Goal: Information Seeking & Learning: Learn about a topic

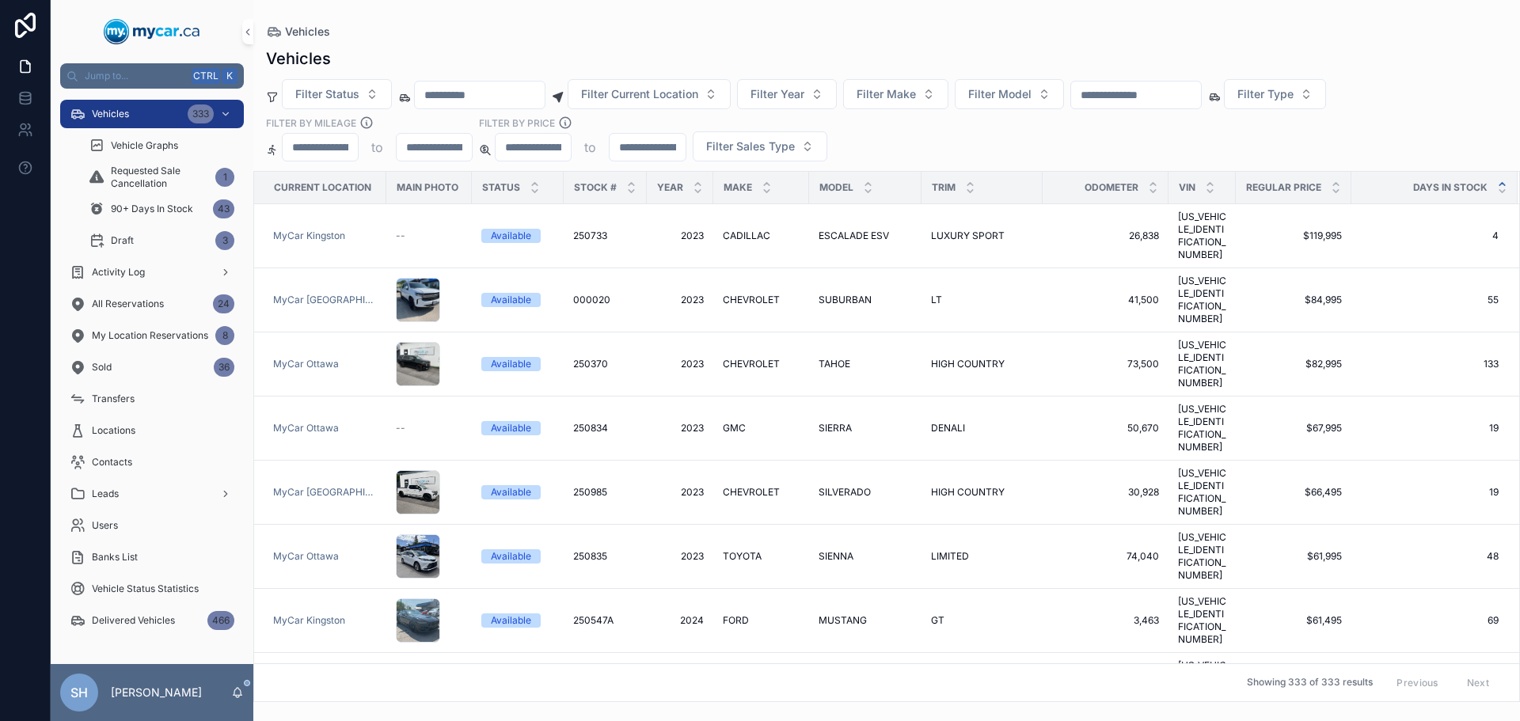
click at [1497, 179] on icon "scrollable content" at bounding box center [1502, 184] width 10 height 10
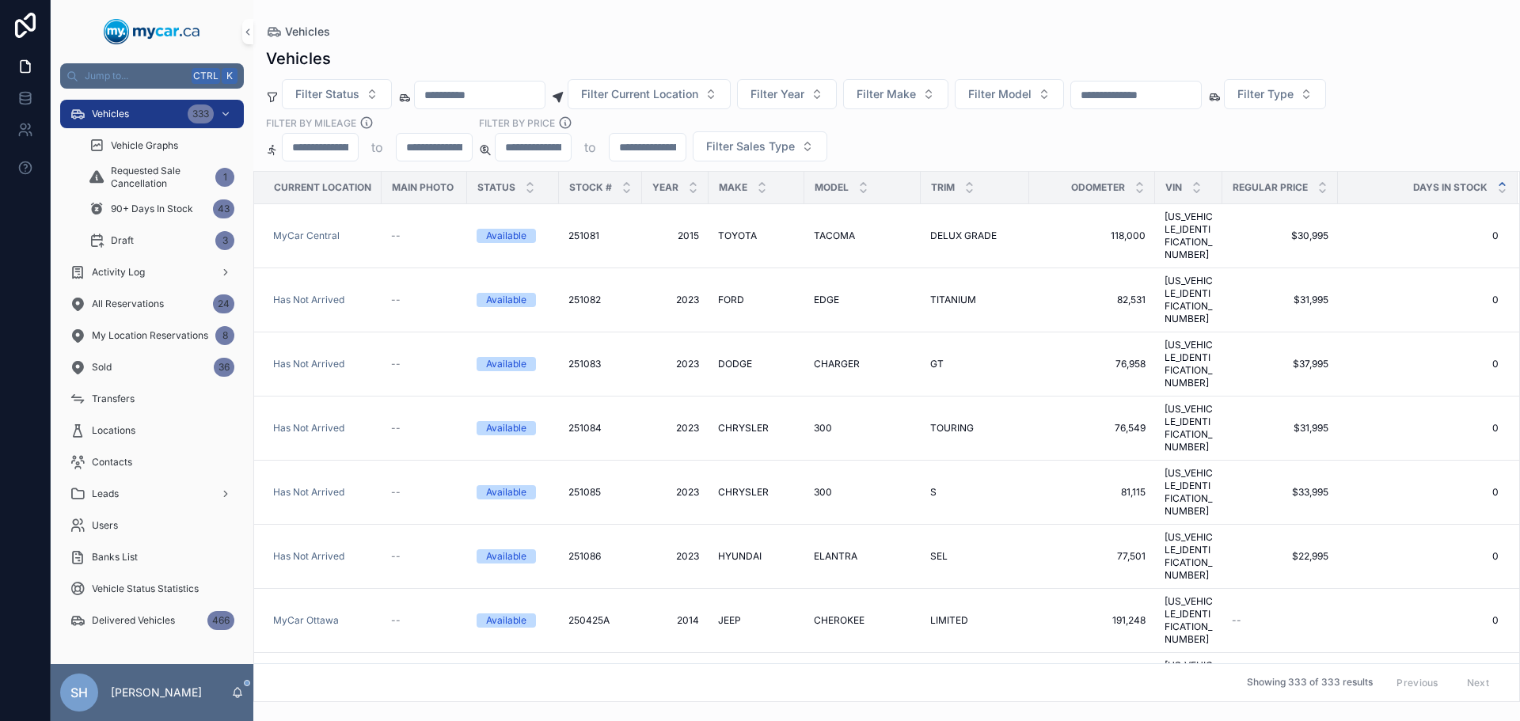
click at [861, 42] on div "Vehicles Filter Status Filter Current Location Filter Year Filter Make Filter M…" at bounding box center [886, 370] width 1267 height 664
click at [591, 33] on div "Vehicles" at bounding box center [886, 31] width 1241 height 13
click at [538, 48] on div "Vehicles" at bounding box center [886, 58] width 1241 height 22
click at [837, 93] on button "Filter Year" at bounding box center [787, 94] width 100 height 30
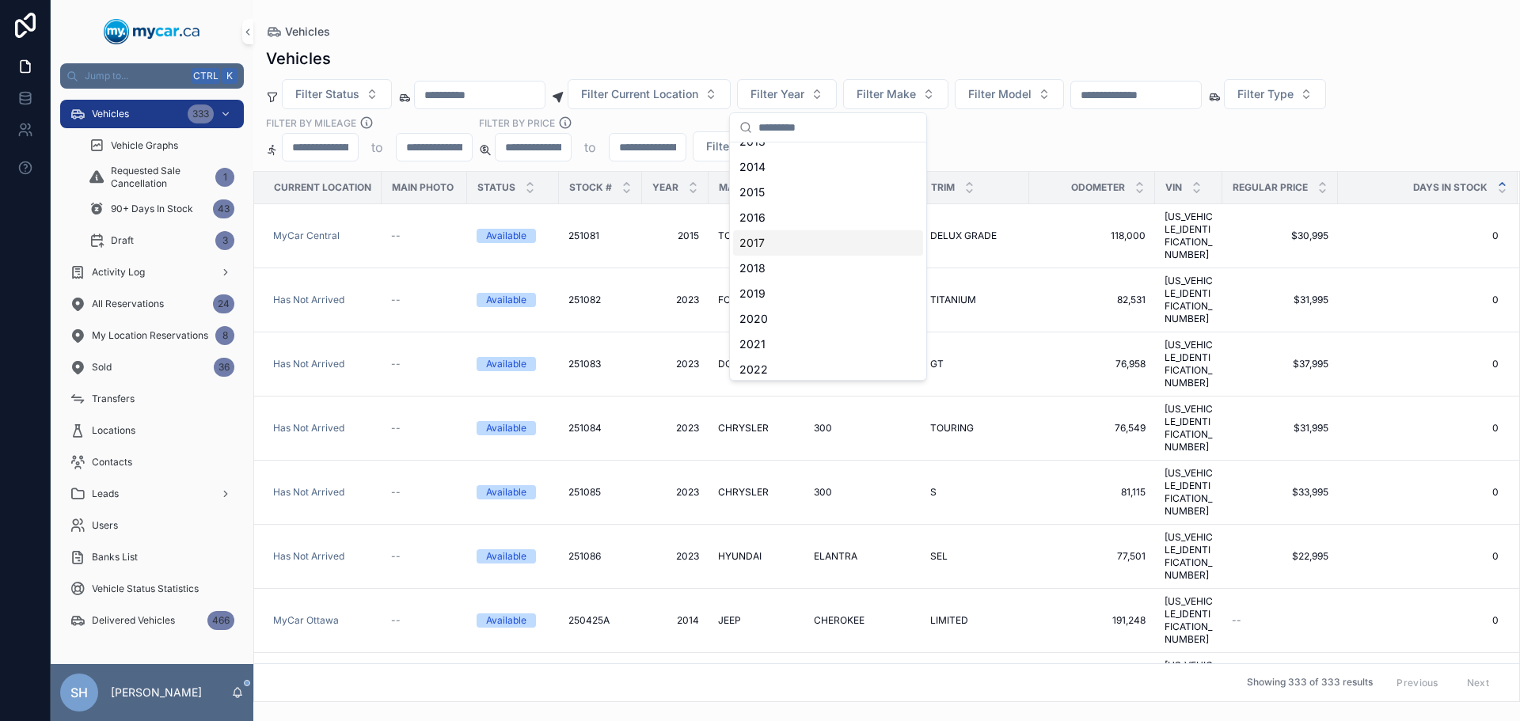
scroll to position [79, 0]
click at [770, 333] on div "2022" at bounding box center [828, 332] width 190 height 25
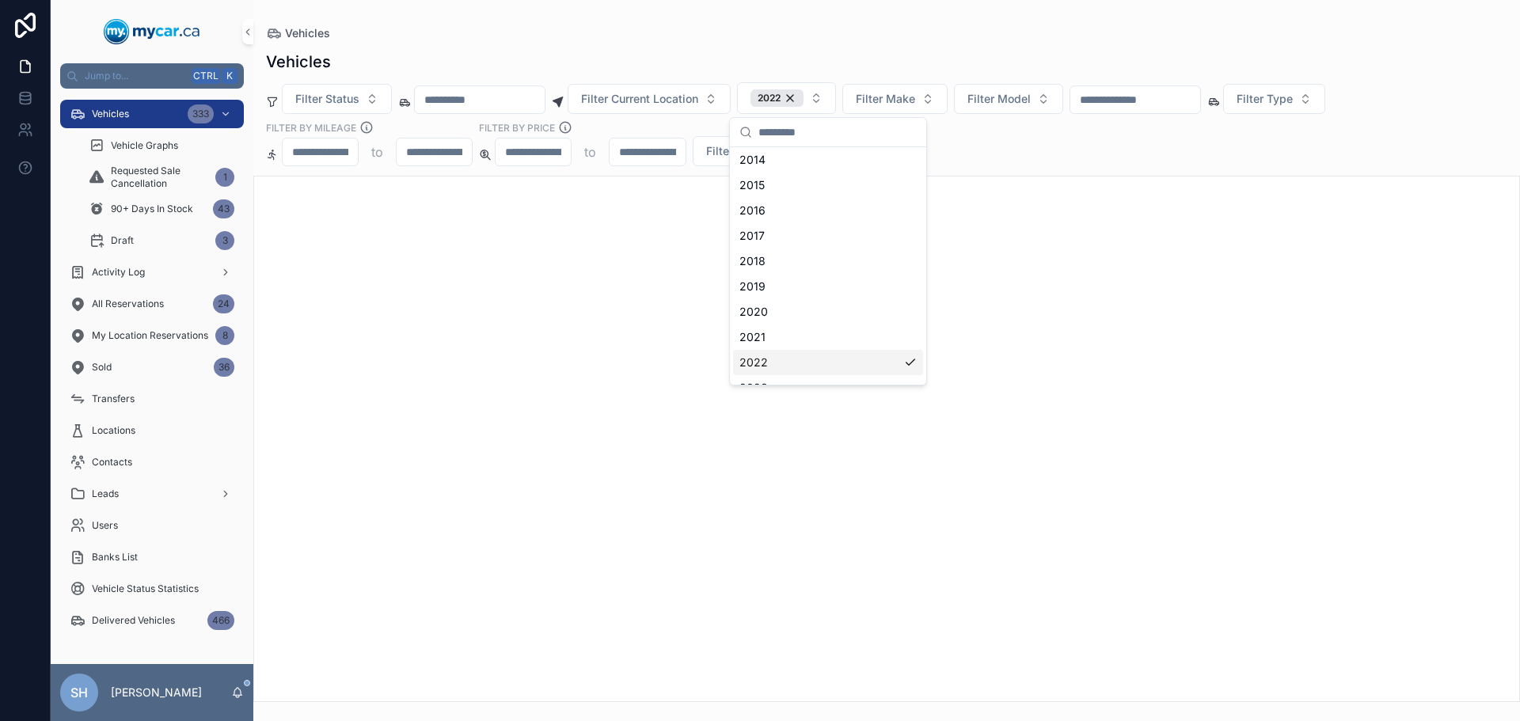
scroll to position [104, 0]
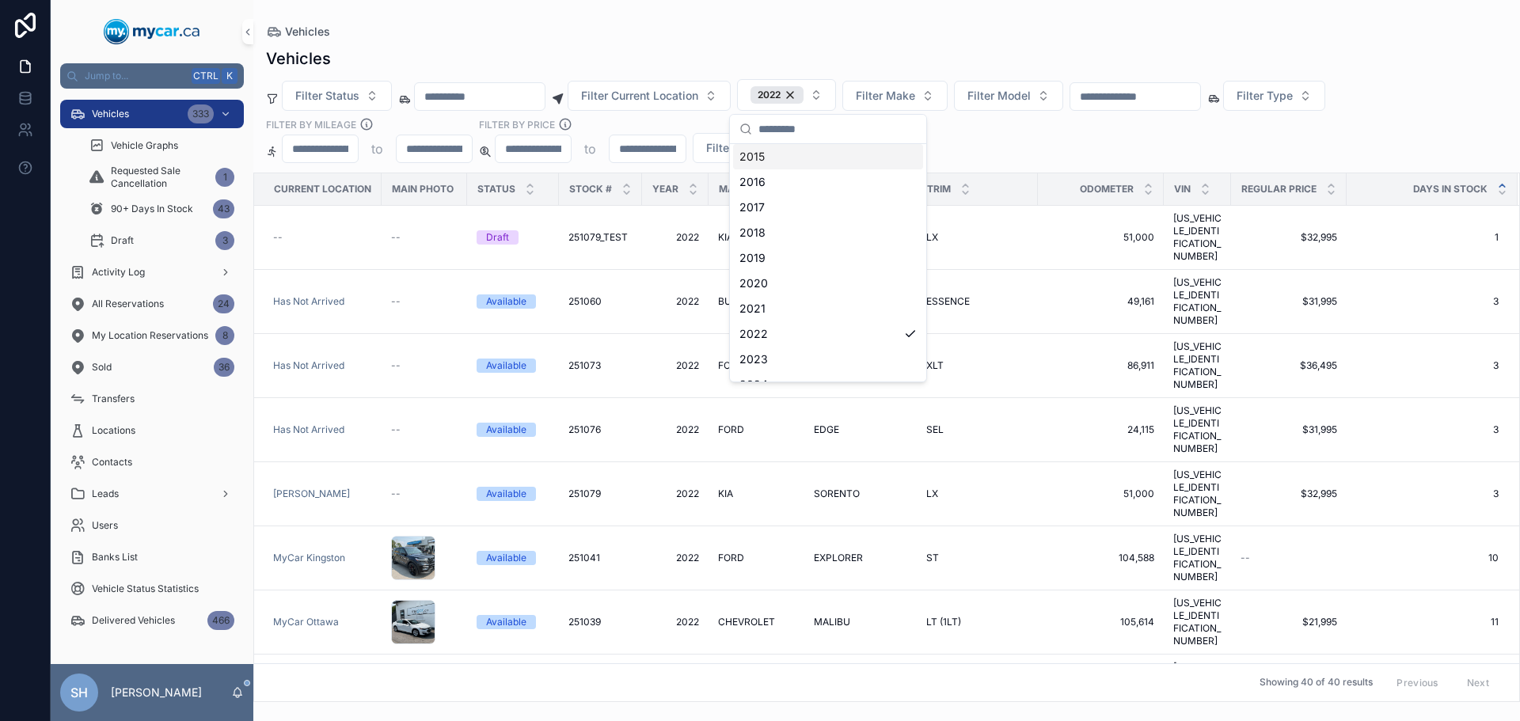
click at [754, 25] on div "Vehicles Vehicles Filter Status Filter Current Location 2022 Filter Make Filter…" at bounding box center [886, 351] width 1267 height 702
click at [1165, 98] on input "scrollable content" at bounding box center [1135, 96] width 130 height 22
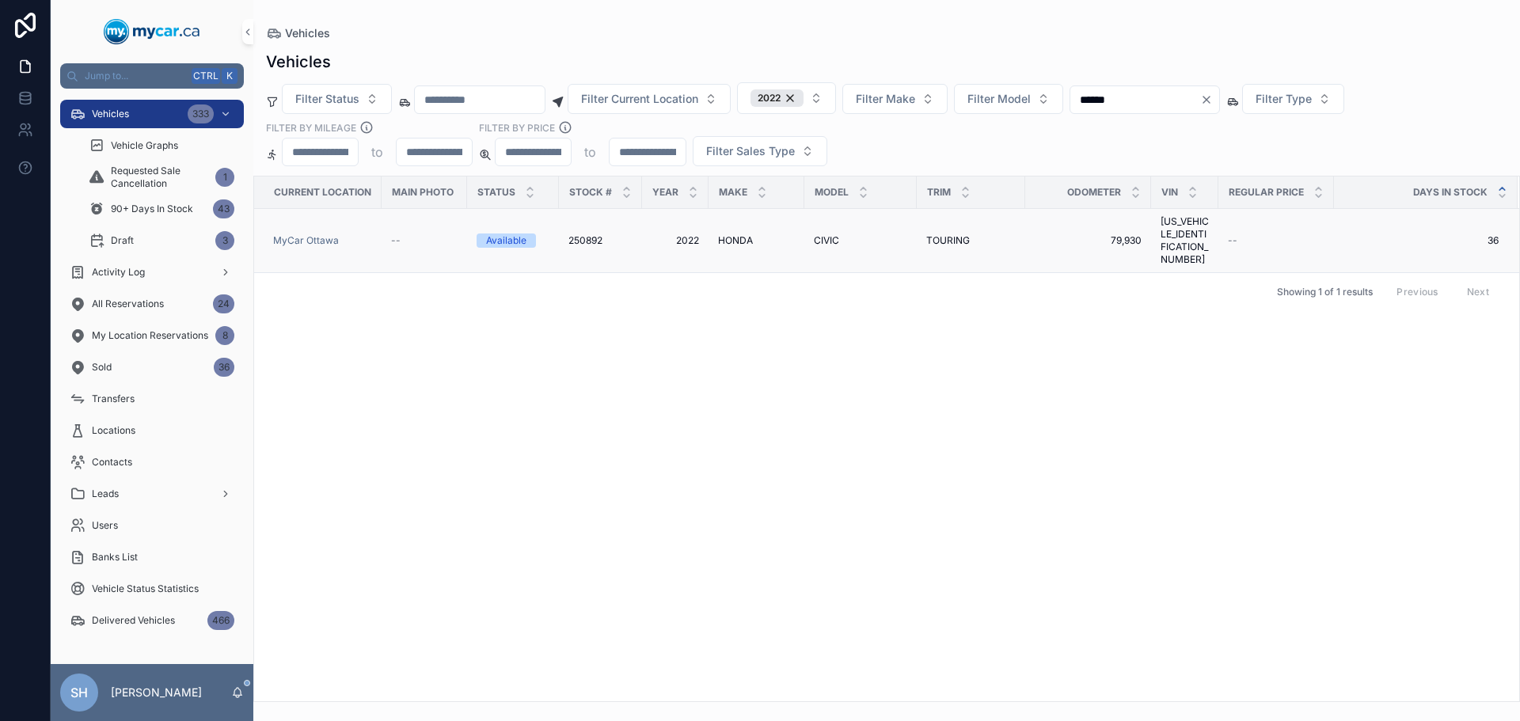
type input "******"
click at [747, 237] on span "HONDA" at bounding box center [735, 240] width 35 height 13
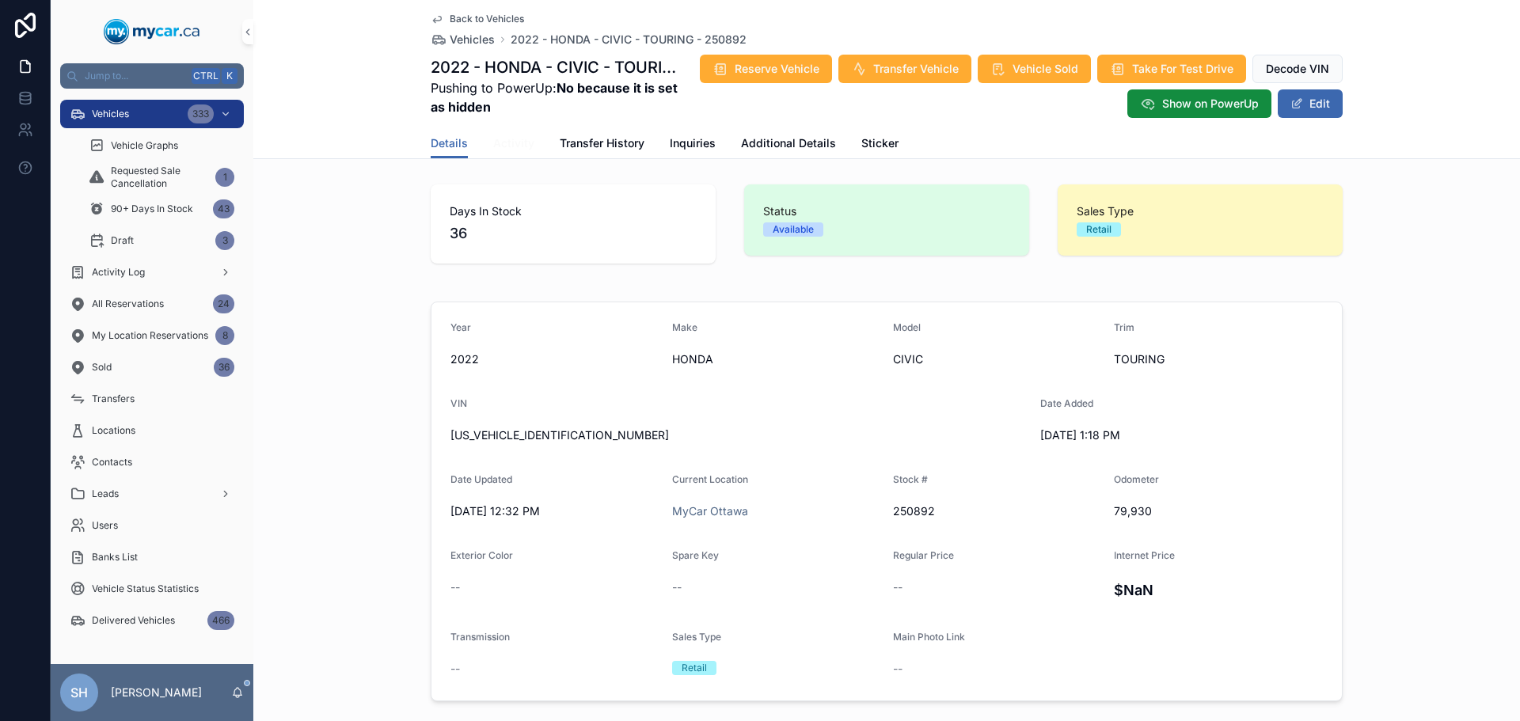
click at [499, 146] on span "Activity" at bounding box center [513, 143] width 41 height 16
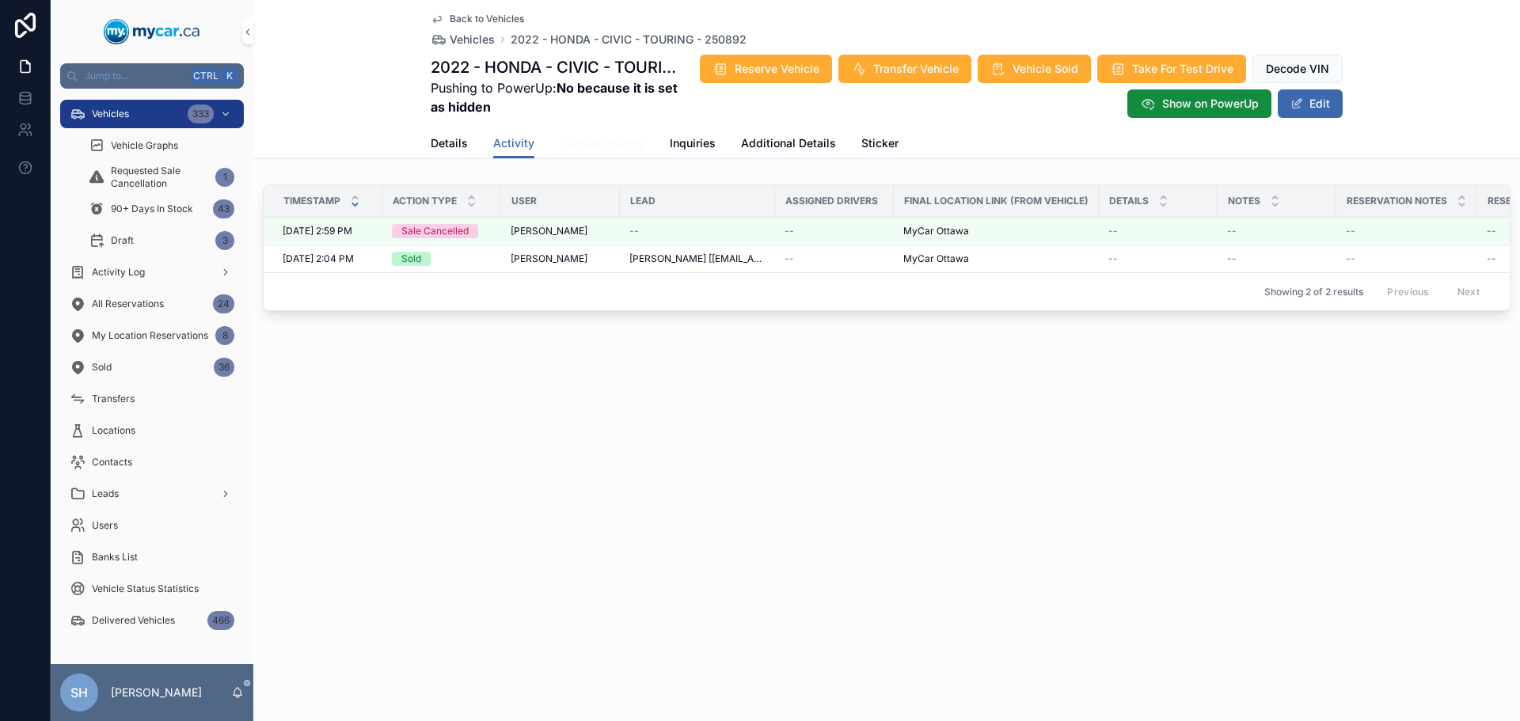
click at [603, 145] on span "Transfer History" at bounding box center [602, 143] width 85 height 16
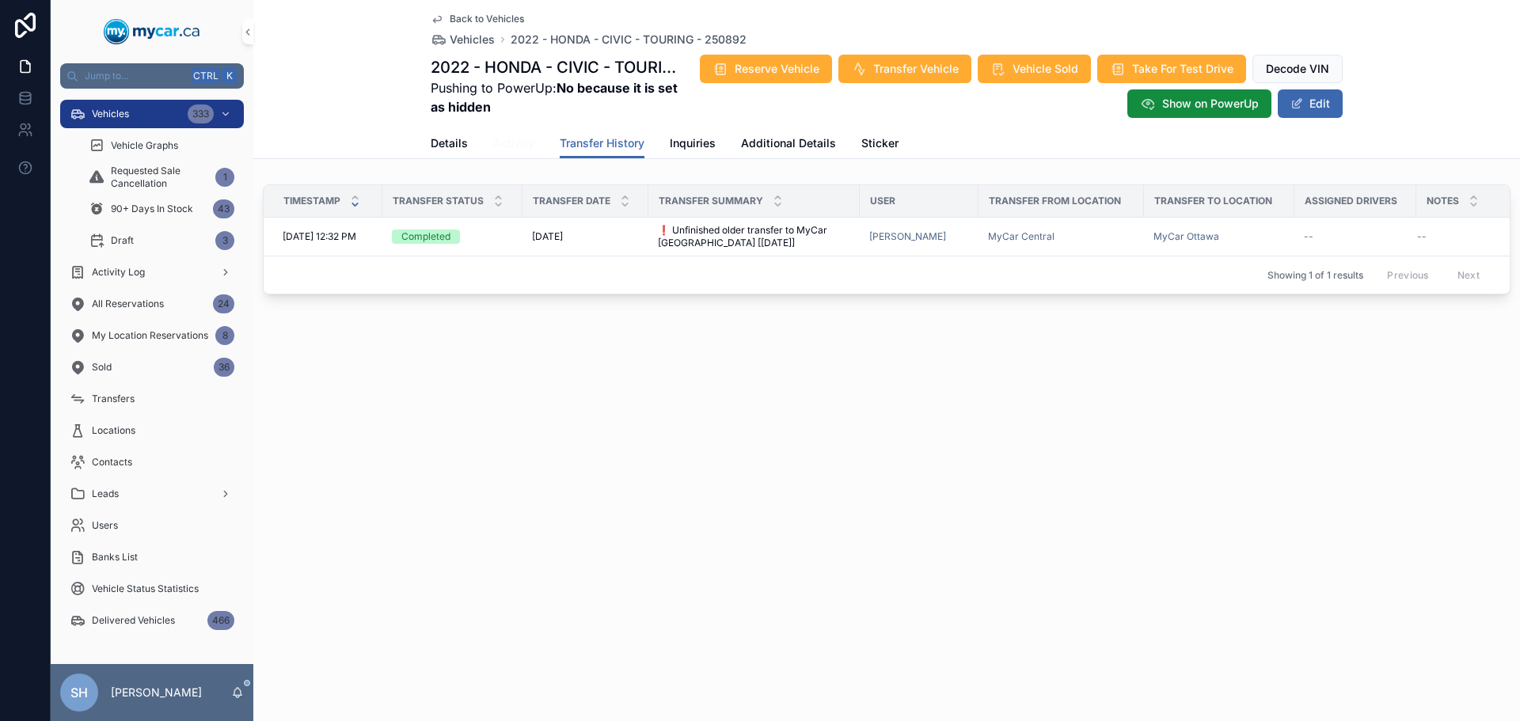
click at [512, 147] on span "Activity" at bounding box center [513, 143] width 41 height 16
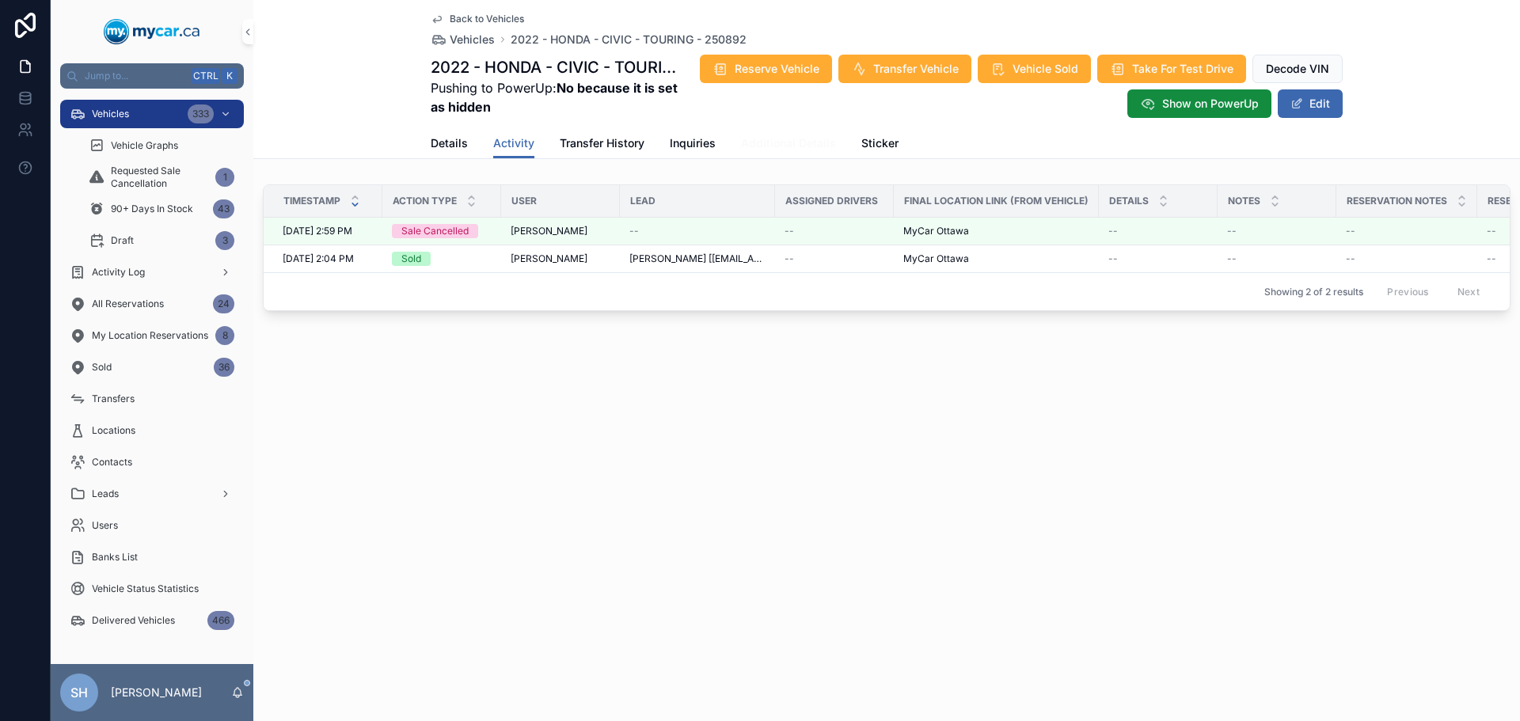
click at [773, 142] on span "Additional Details" at bounding box center [788, 143] width 95 height 16
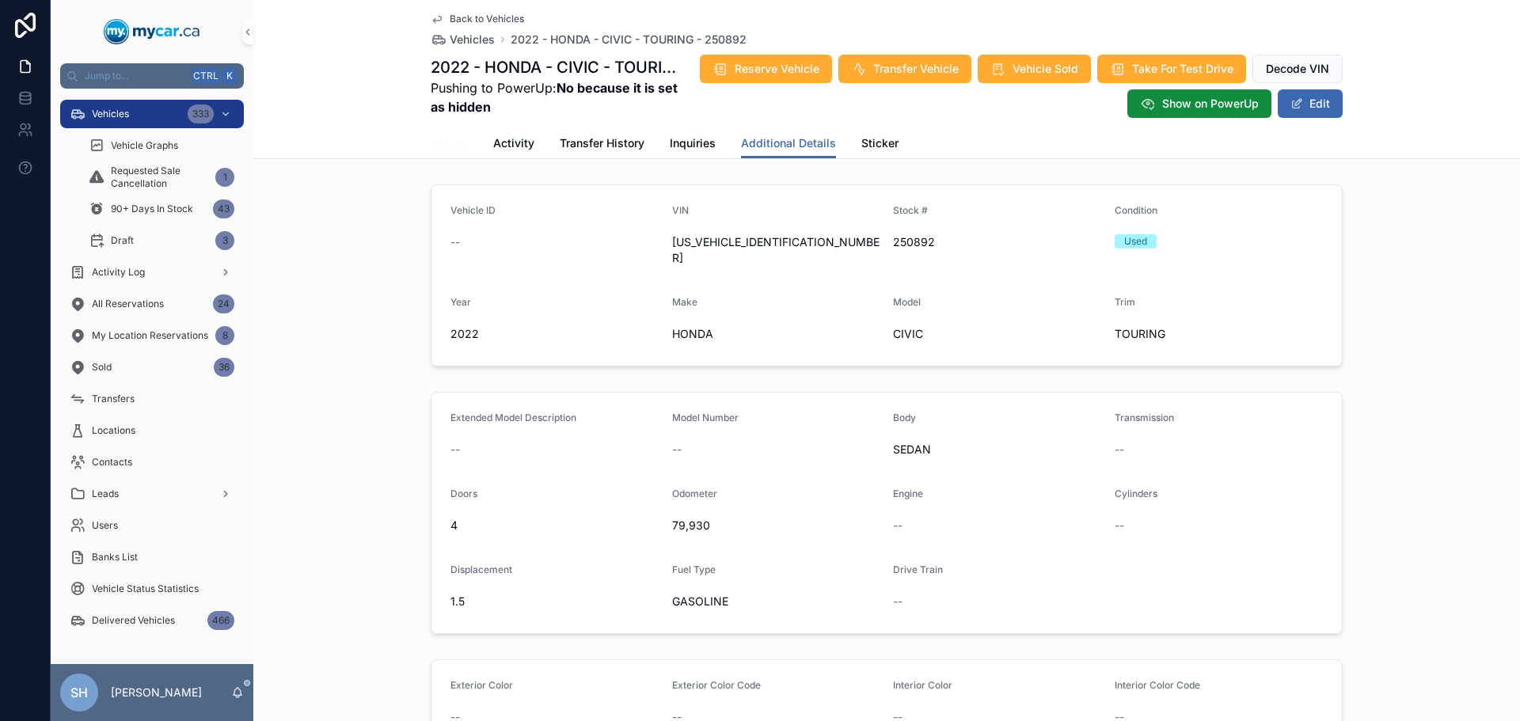
click at [438, 138] on span "Details" at bounding box center [449, 143] width 37 height 16
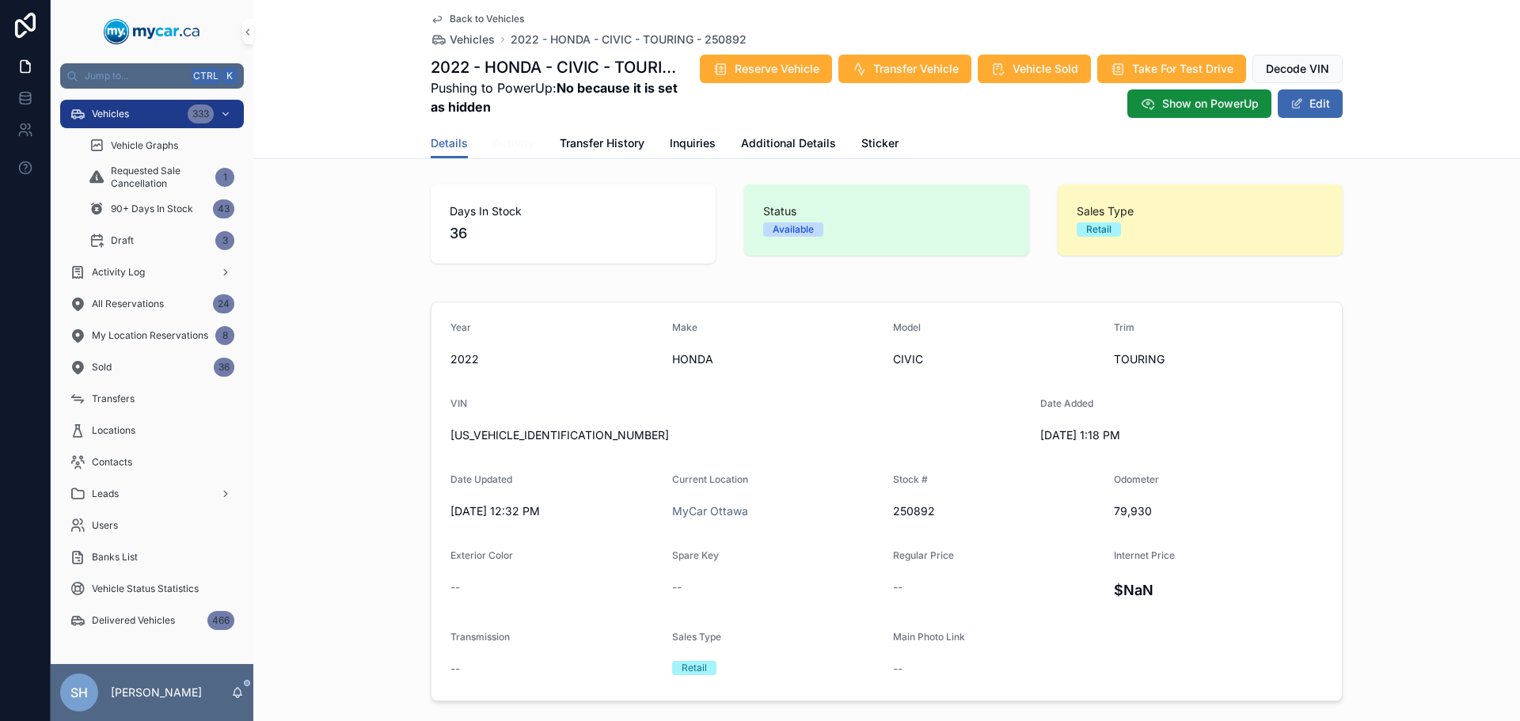
click at [497, 144] on span "Activity" at bounding box center [513, 143] width 41 height 16
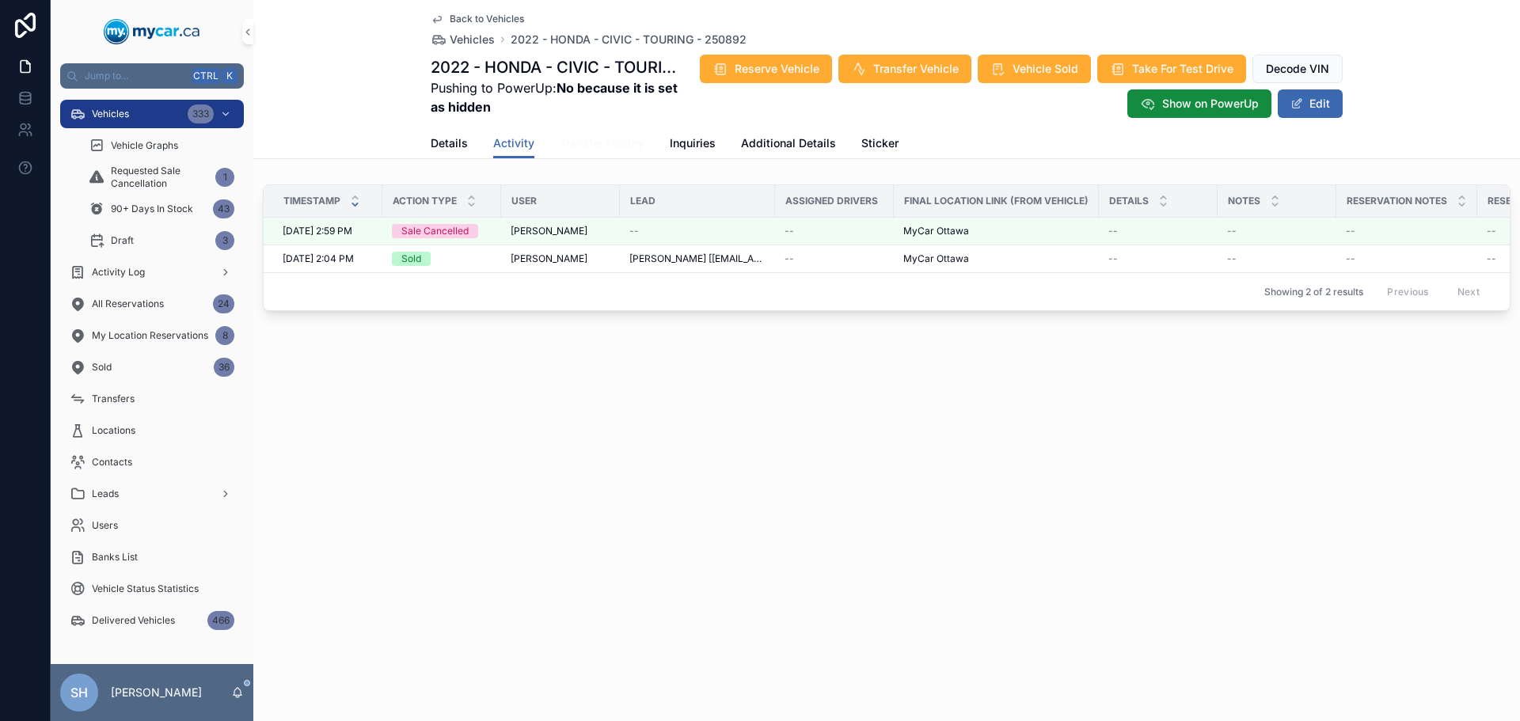
click at [599, 143] on span "Transfer History" at bounding box center [602, 143] width 85 height 16
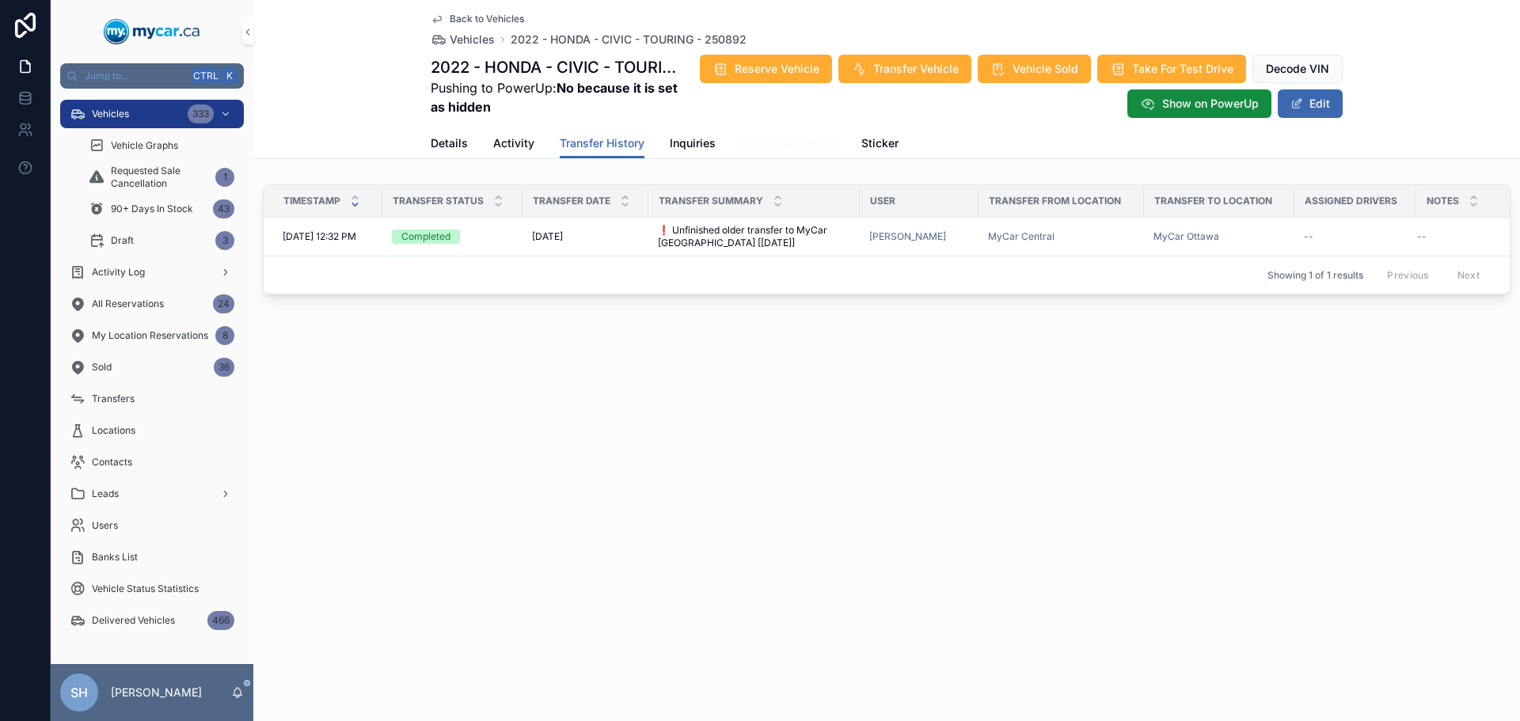
click at [819, 142] on span "Additional Details" at bounding box center [788, 143] width 95 height 16
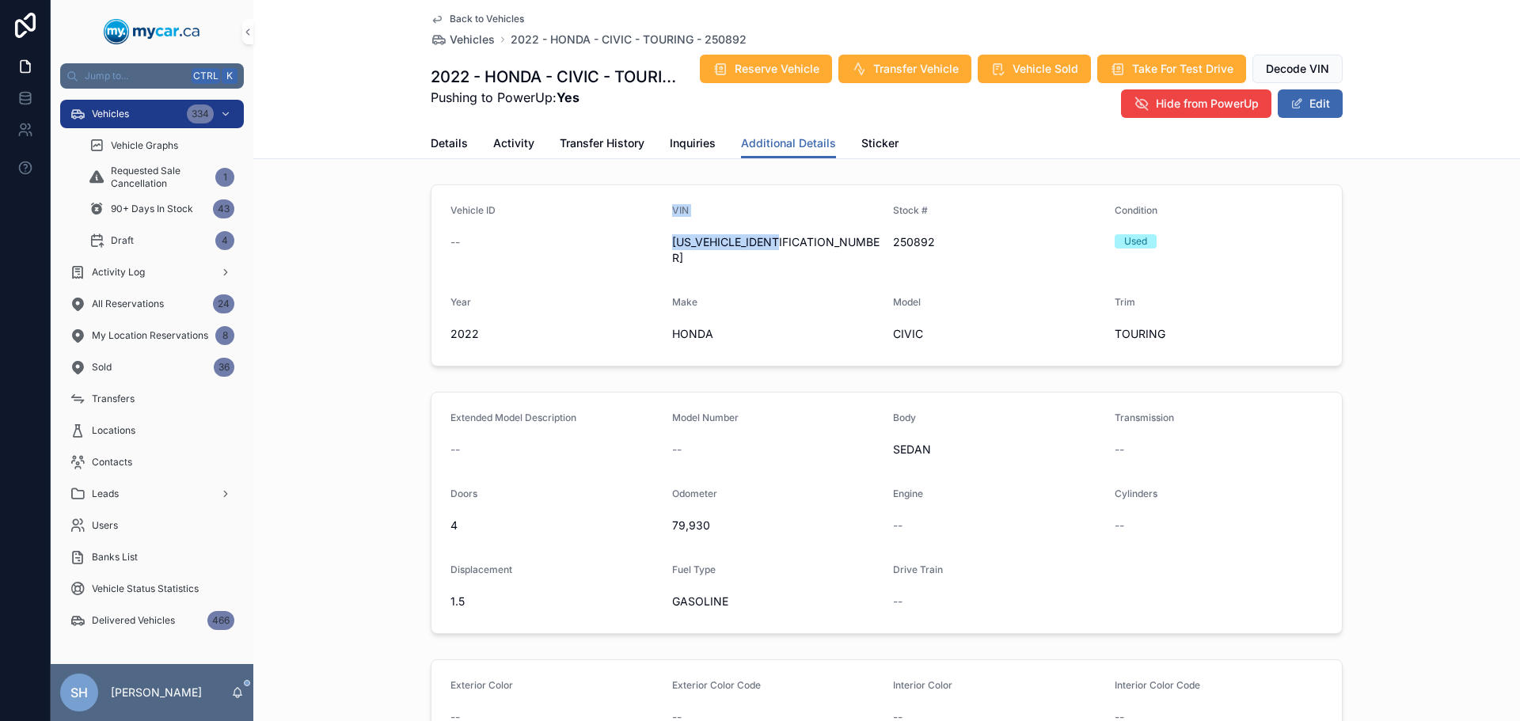
drag, startPoint x: 795, startPoint y: 246, endPoint x: 633, endPoint y: 252, distance: 162.4
click at [633, 252] on form "Vehicle ID -- VIN [US_VEHICLE_IDENTIFICATION_NUMBER] Stock # 250892 Condition U…" at bounding box center [886, 275] width 910 height 180
drag, startPoint x: 677, startPoint y: 266, endPoint x: 686, endPoint y: 261, distance: 9.9
click at [678, 264] on form "Vehicle ID -- VIN [US_VEHICLE_IDENTIFICATION_NUMBER] Stock # 250892 Condition U…" at bounding box center [886, 275] width 910 height 180
click at [819, 253] on div "[US_VEHICLE_IDENTIFICATION_NUMBER]" at bounding box center [776, 250] width 209 height 41
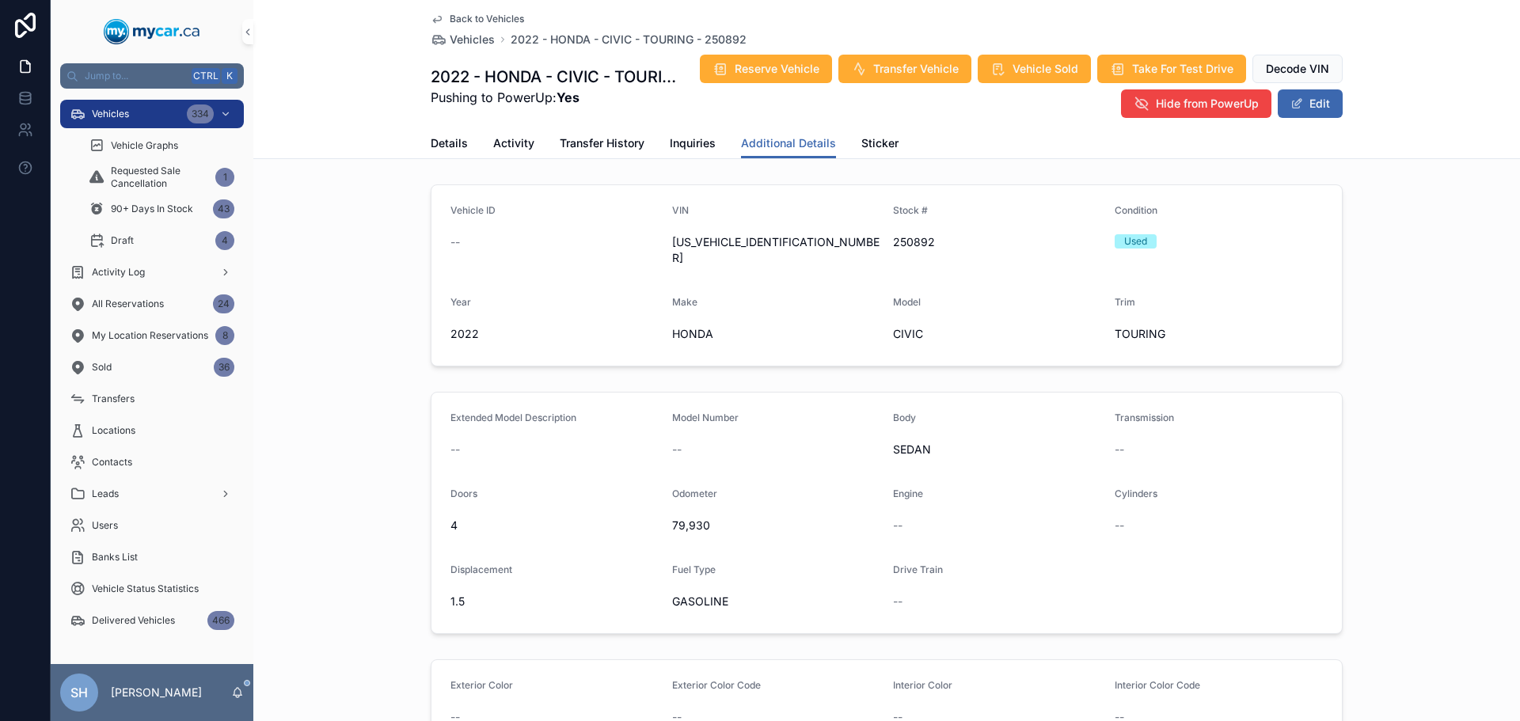
click at [768, 296] on div "Make" at bounding box center [776, 305] width 209 height 19
drag, startPoint x: 789, startPoint y: 247, endPoint x: 664, endPoint y: 250, distance: 125.1
click at [664, 250] on form "Vehicle ID -- VIN [US_VEHICLE_IDENTIFICATION_NUMBER] Stock # 250892 Condition U…" at bounding box center [886, 275] width 910 height 180
copy span "[US_VEHICLE_IDENTIFICATION_NUMBER]"
click at [1317, 109] on button "Edit" at bounding box center [1310, 103] width 65 height 28
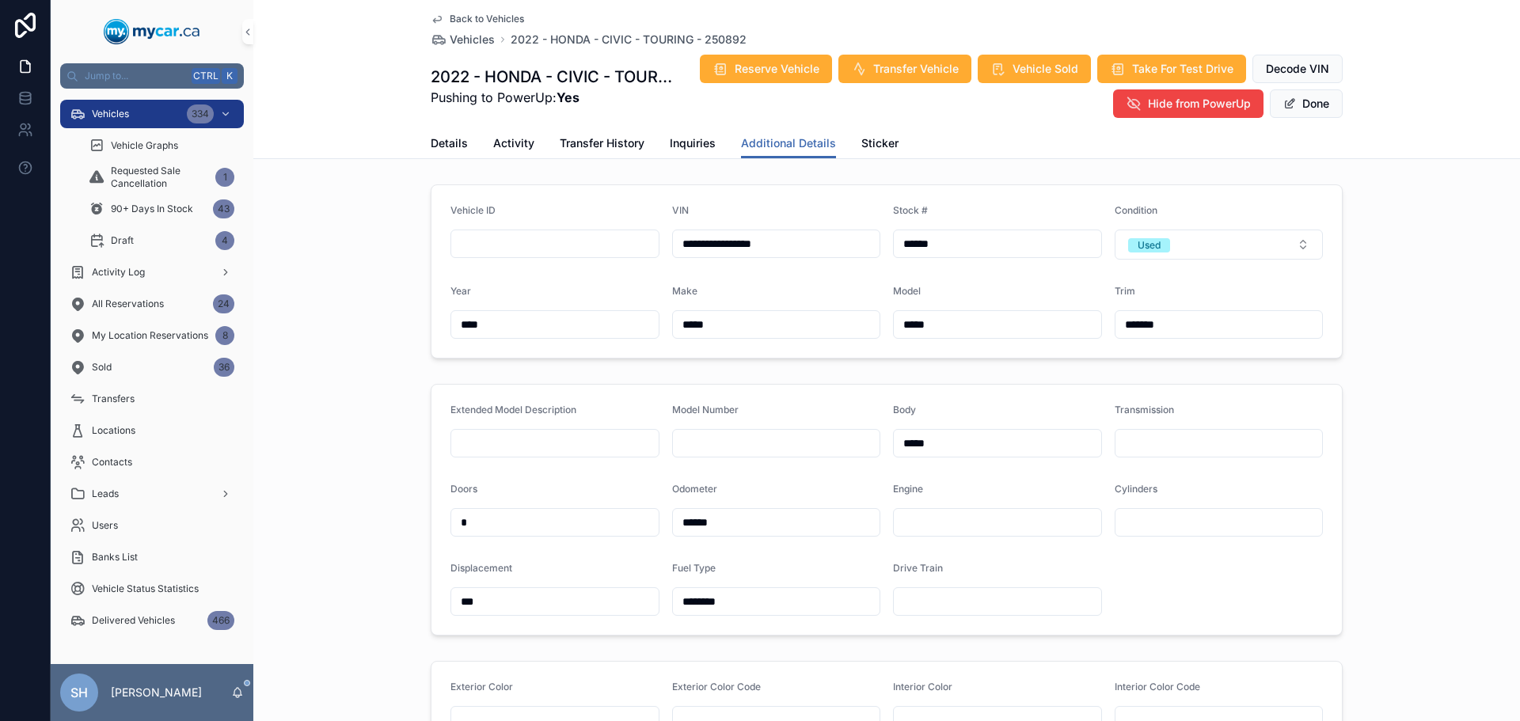
scroll to position [317, 0]
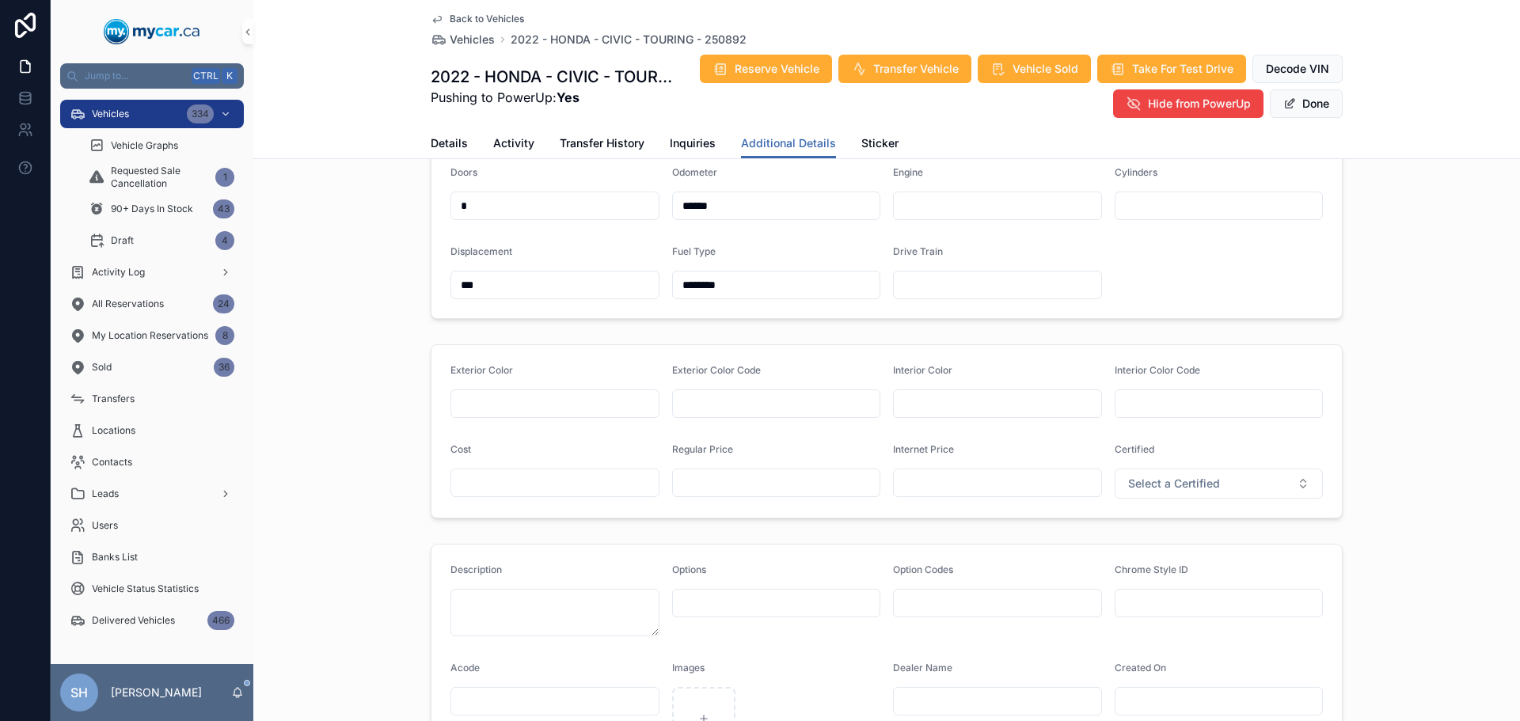
click at [543, 481] on input "scrollable content" at bounding box center [554, 483] width 207 height 22
type input "*******"
click at [1407, 419] on div "Exterior Color Exterior Color Code Interior Color Interior Color Code Cost ****…" at bounding box center [886, 431] width 1267 height 187
click at [771, 480] on input "scrollable content" at bounding box center [776, 483] width 207 height 22
type input "*******"
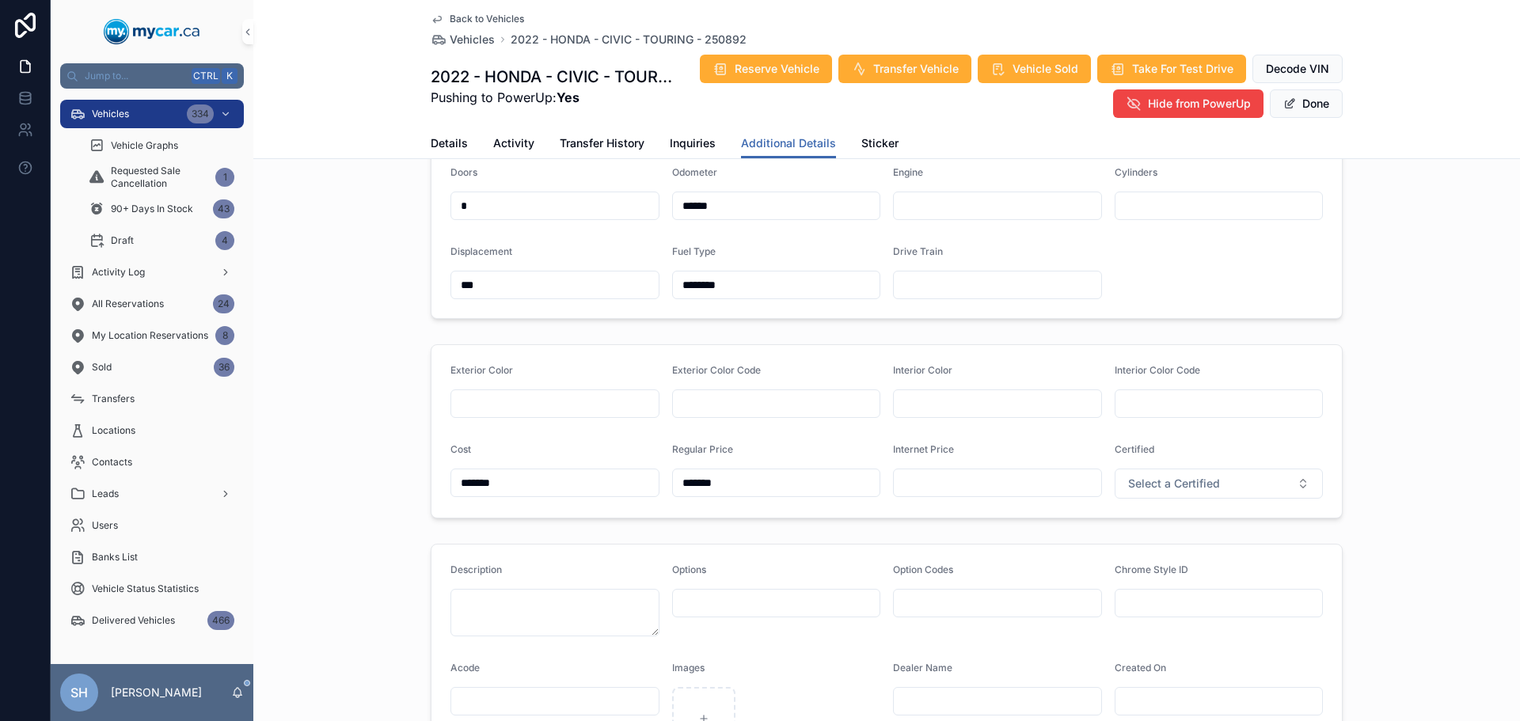
click at [1034, 473] on input "scrollable content" at bounding box center [997, 483] width 207 height 22
type input "*******"
click at [1394, 334] on div "**********" at bounding box center [886, 608] width 1267 height 1495
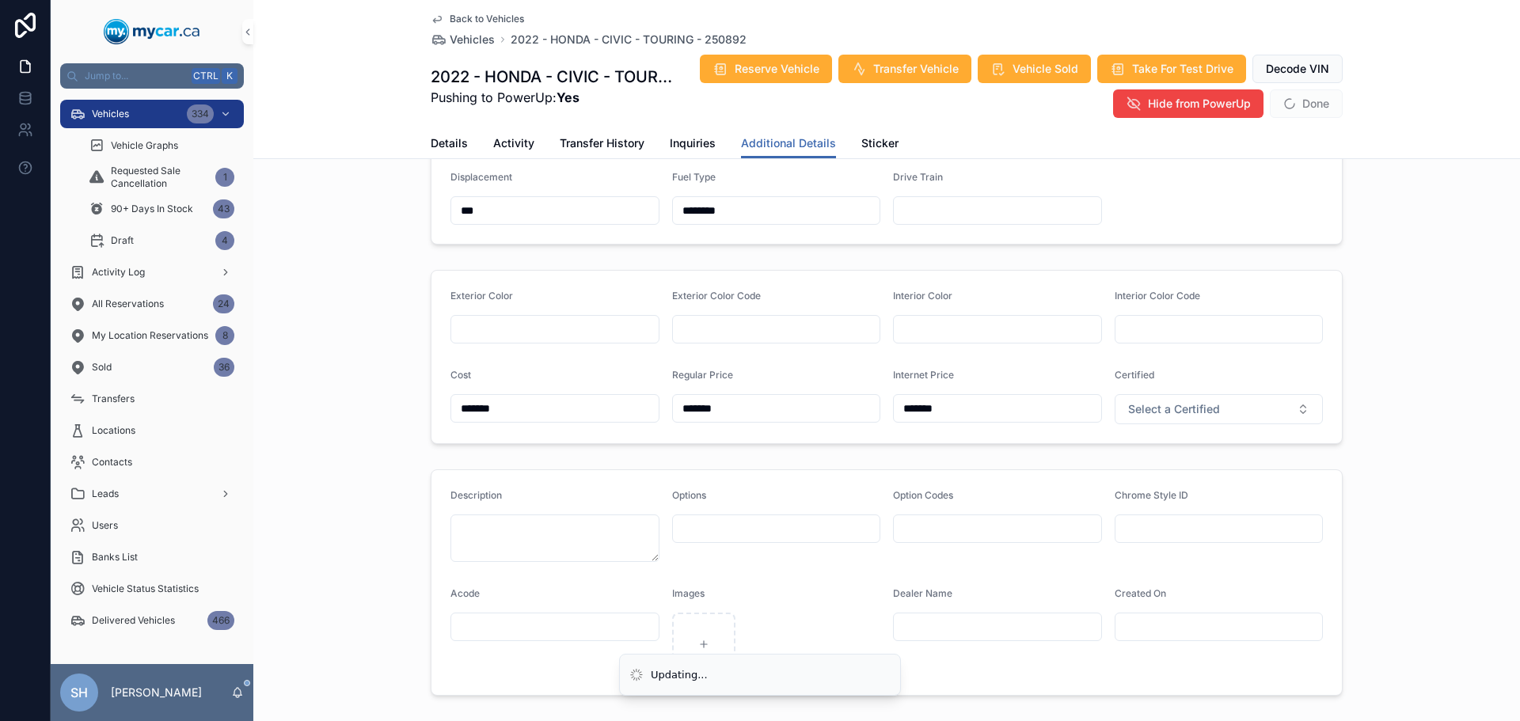
scroll to position [237, 0]
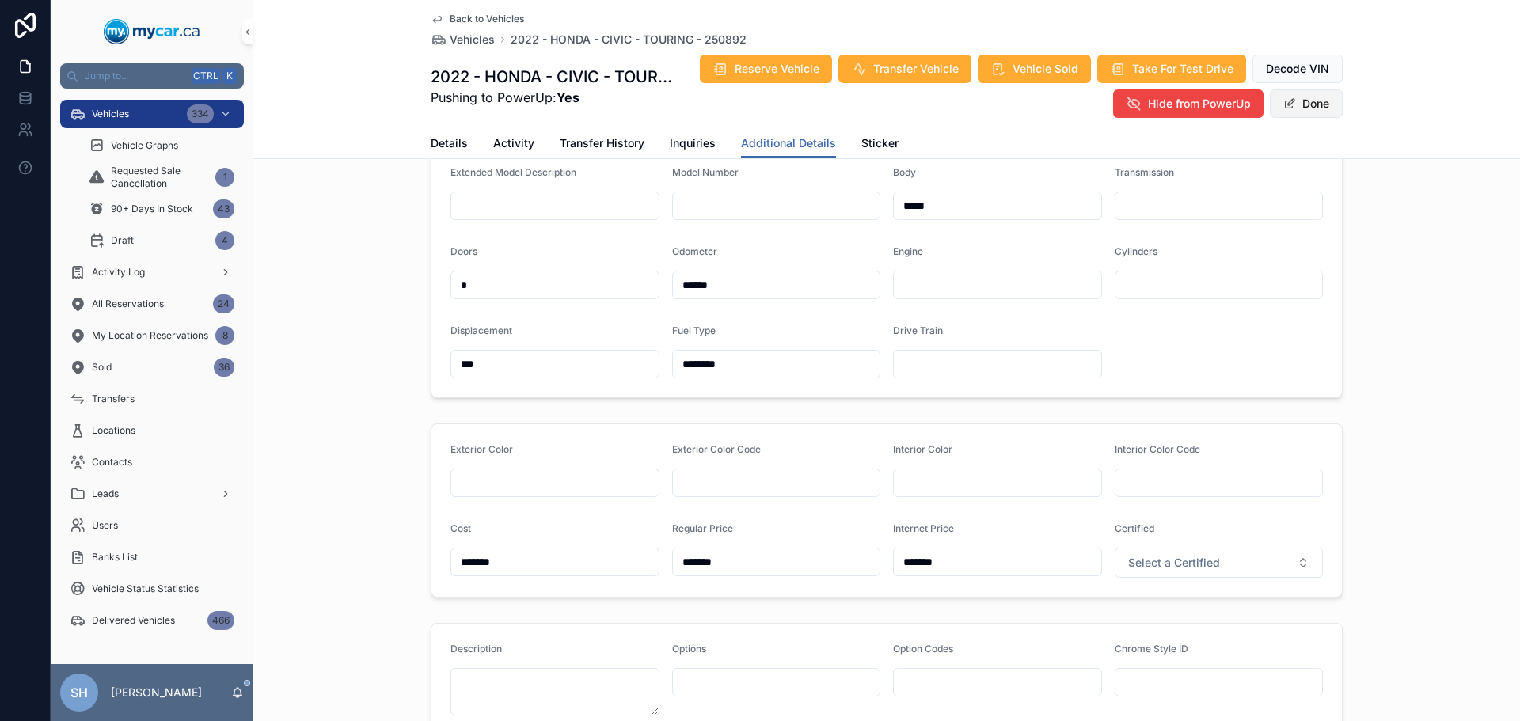
click at [1303, 101] on button "Done" at bounding box center [1306, 103] width 73 height 28
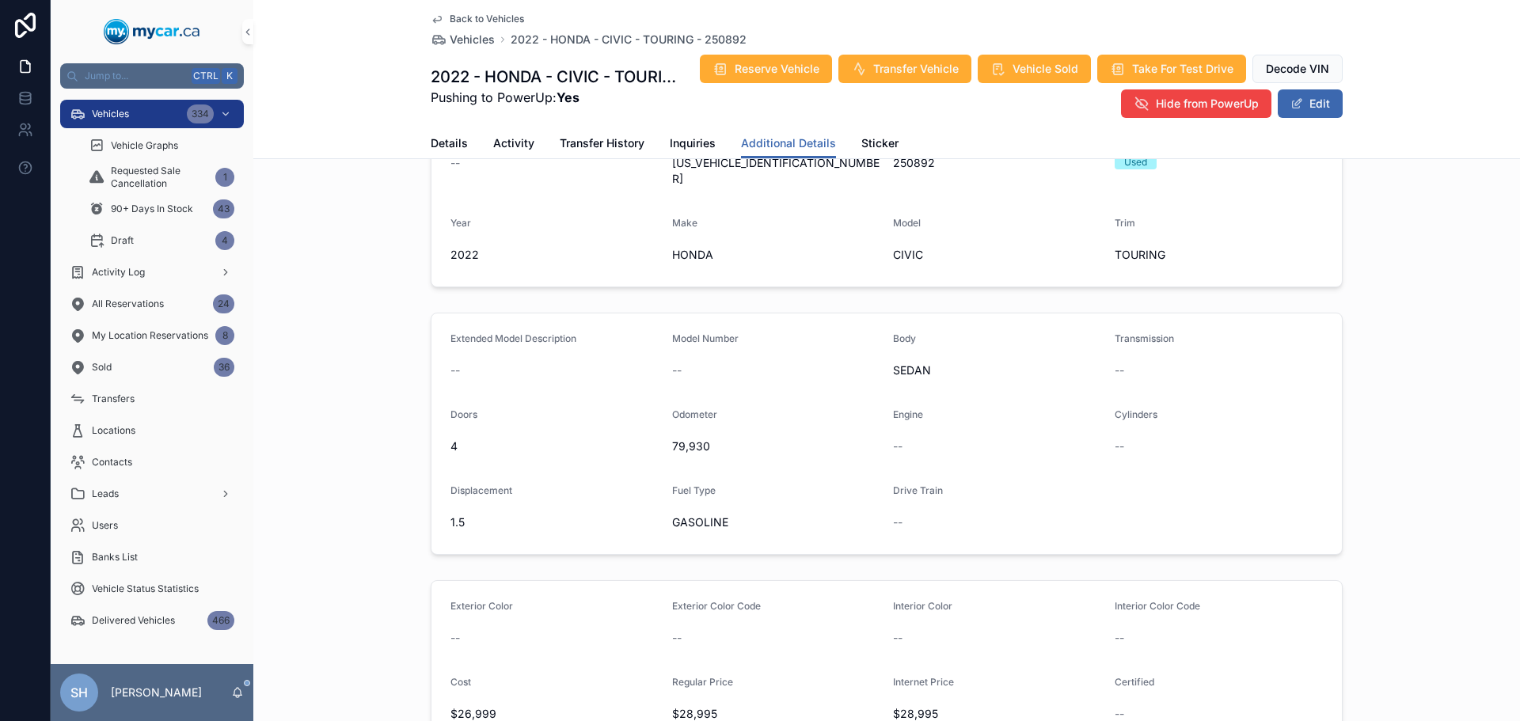
scroll to position [0, 0]
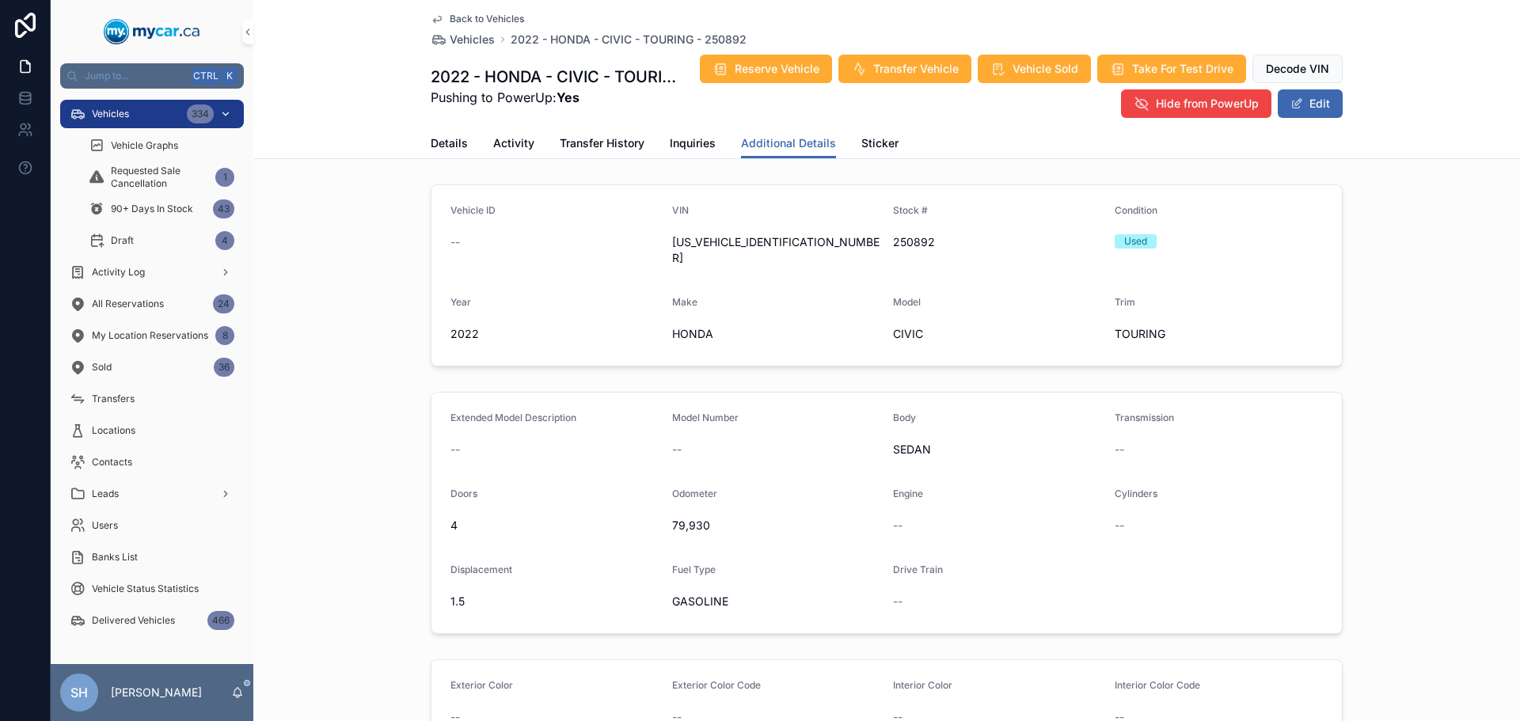
click at [130, 110] on div "Vehicles 334" at bounding box center [152, 113] width 165 height 25
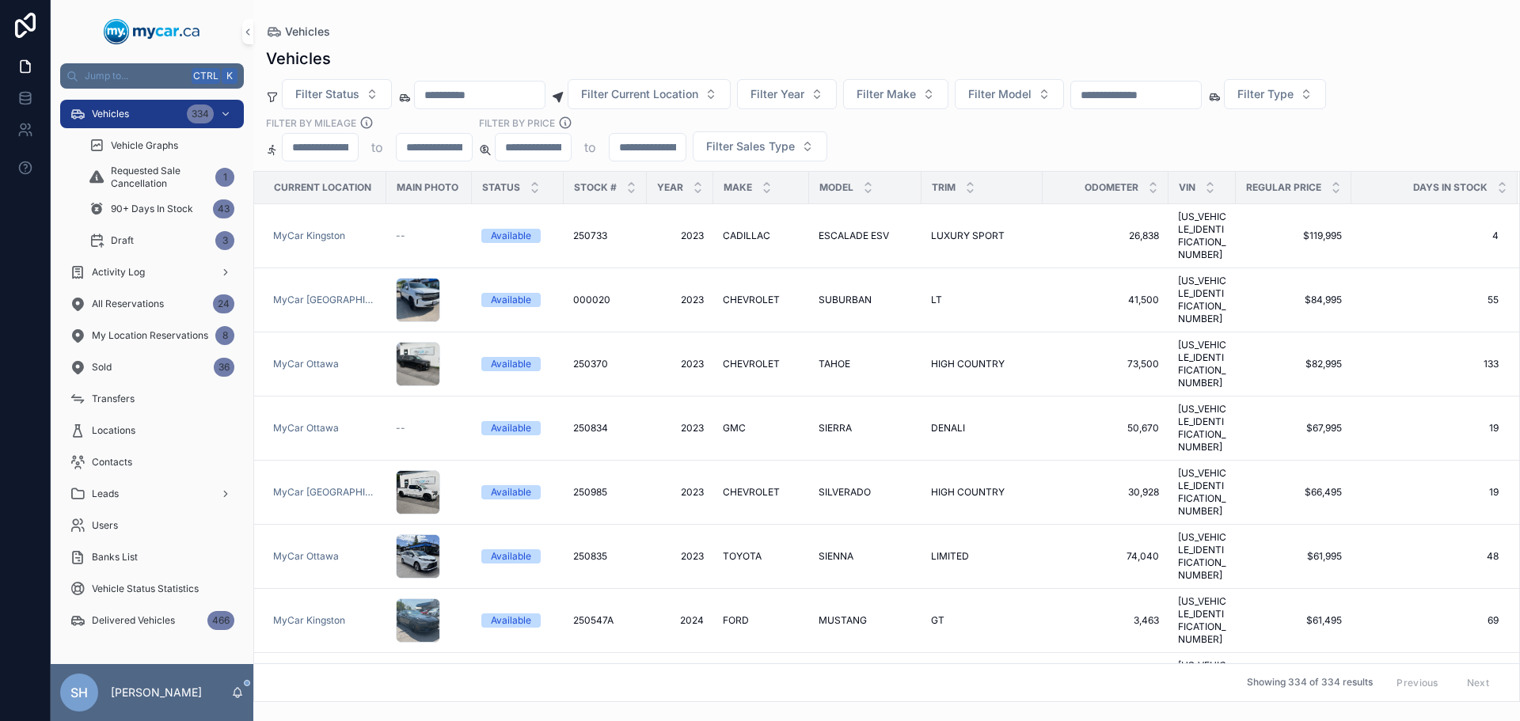
click at [1160, 93] on input "scrollable content" at bounding box center [1136, 95] width 130 height 22
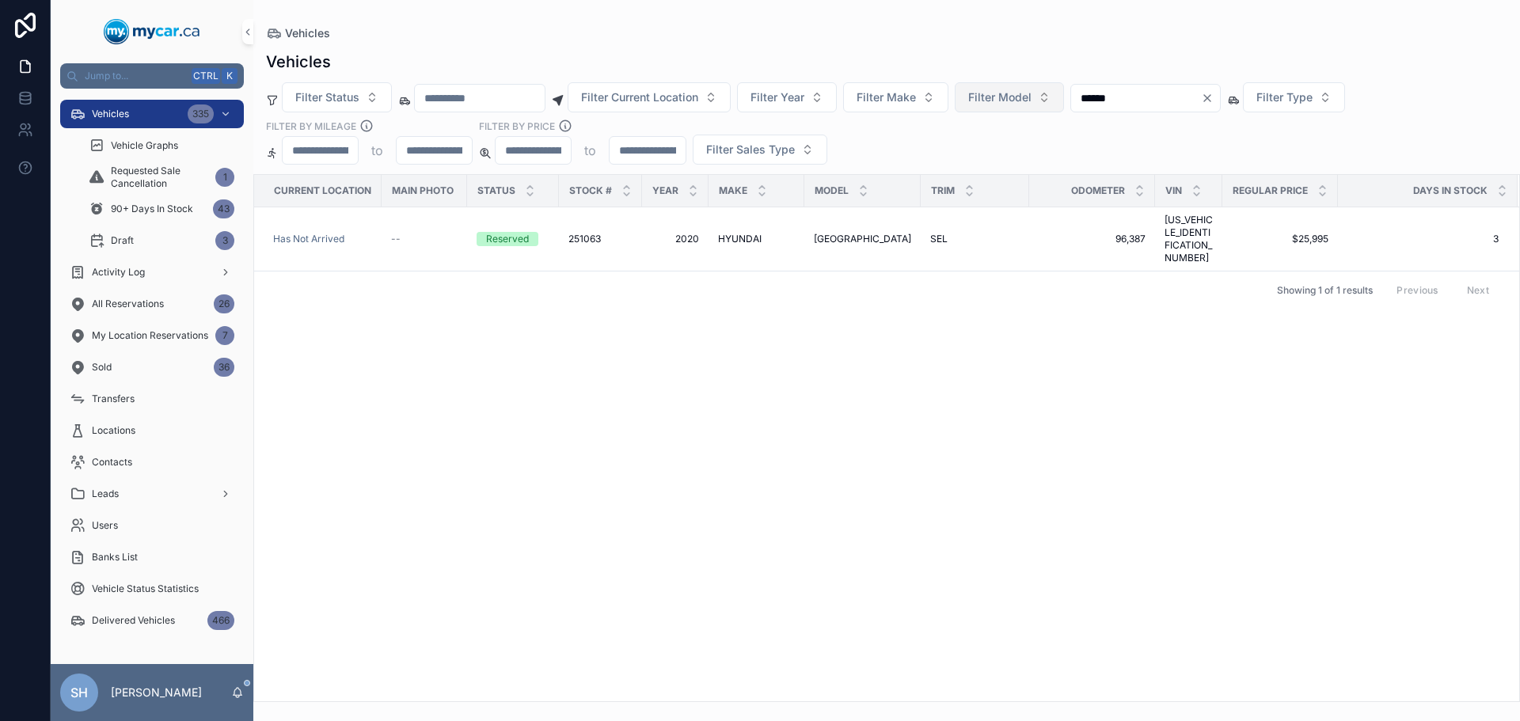
drag, startPoint x: 1168, startPoint y: 95, endPoint x: 1073, endPoint y: 108, distance: 95.9
click at [1073, 108] on div "Filter Status Filter Current Location Filter Year Filter Make Filter Model ****…" at bounding box center [886, 123] width 1267 height 82
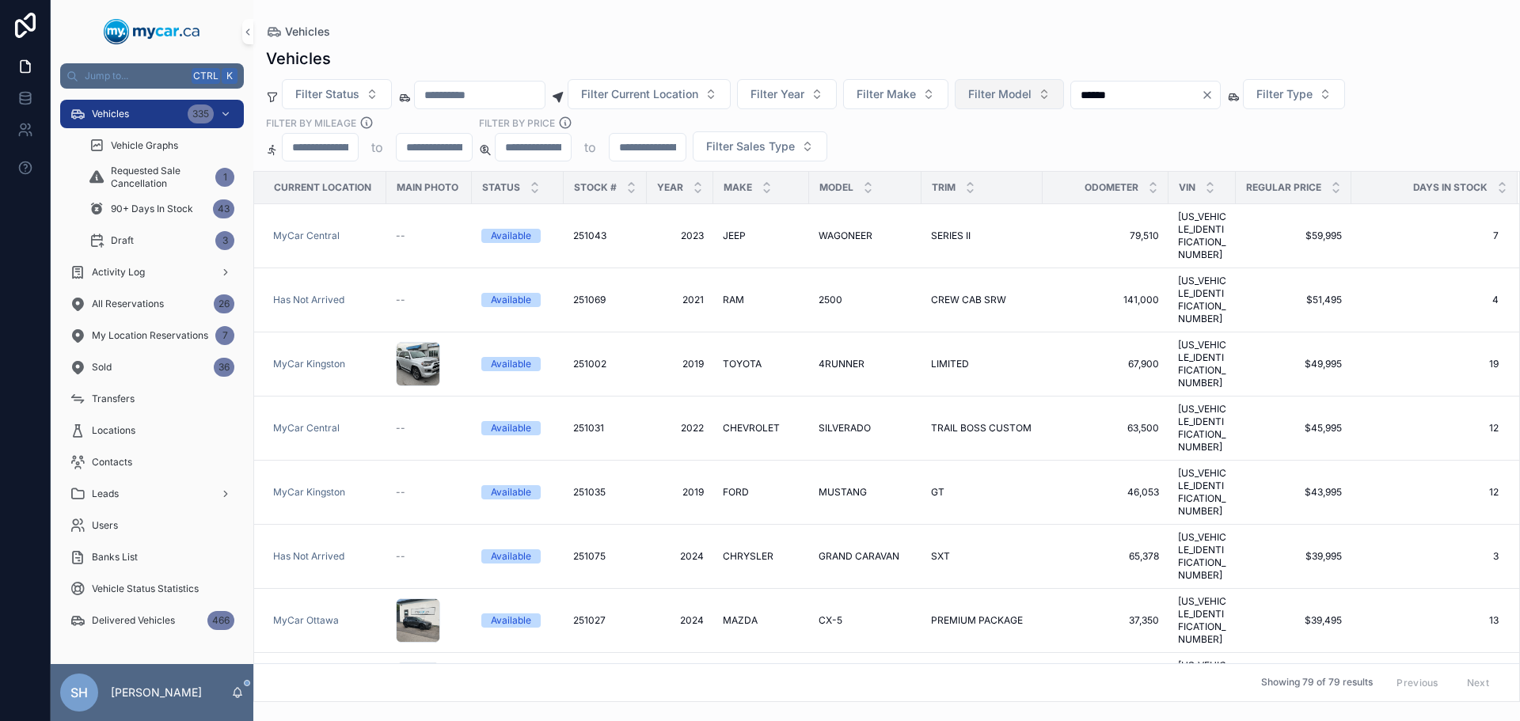
type input "******"
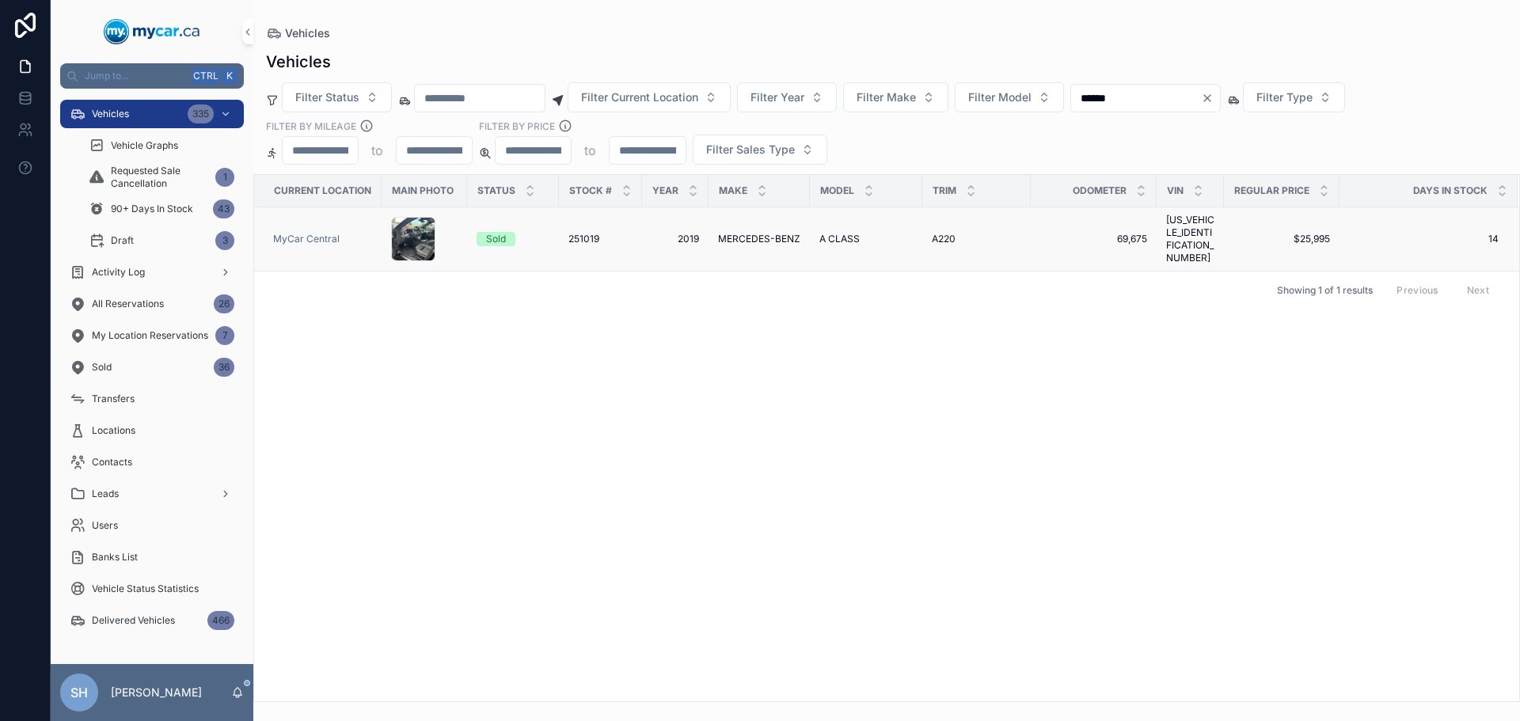
click at [743, 227] on td "MERCEDES-BENZ MERCEDES-BENZ" at bounding box center [759, 239] width 101 height 64
click at [739, 234] on span "MERCEDES-BENZ" at bounding box center [759, 239] width 82 height 13
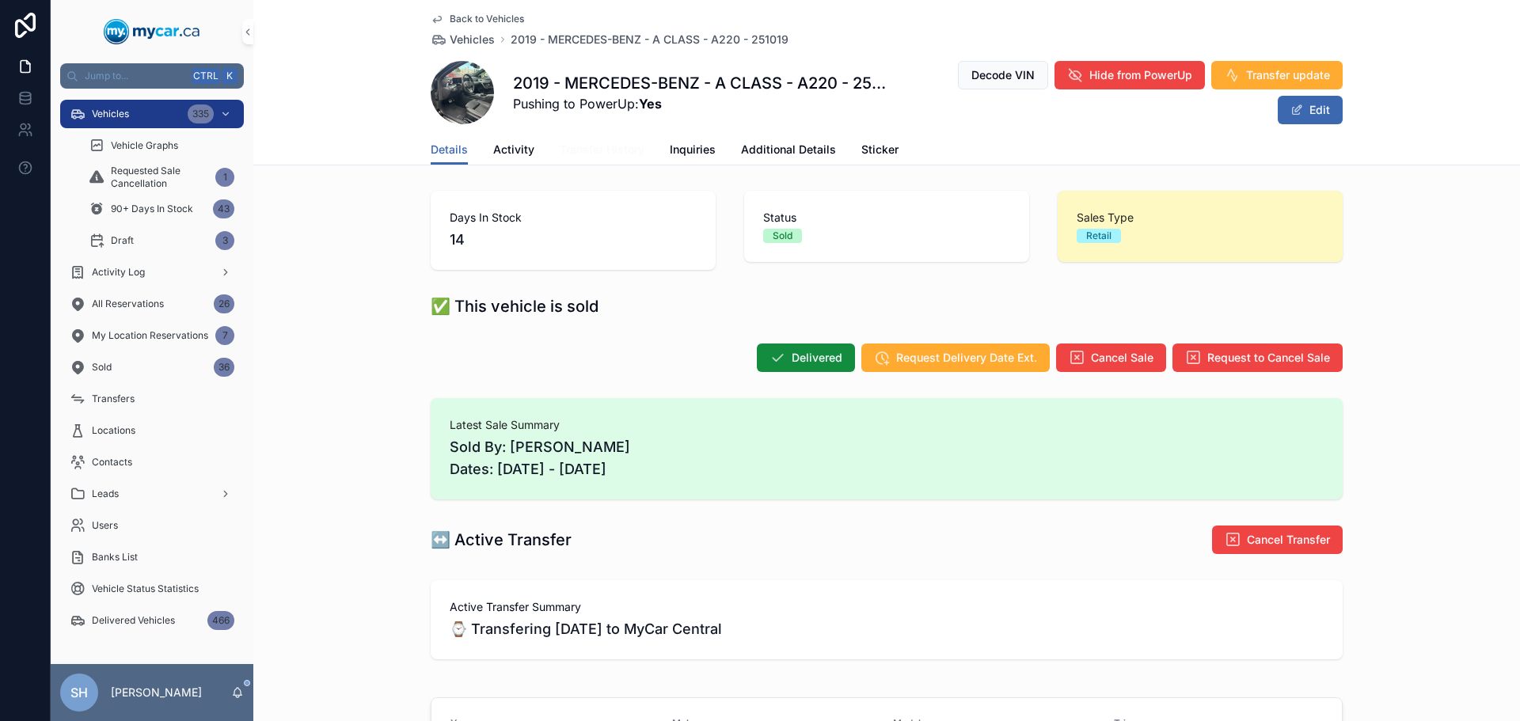
click at [598, 148] on span "Transfer History" at bounding box center [602, 150] width 85 height 16
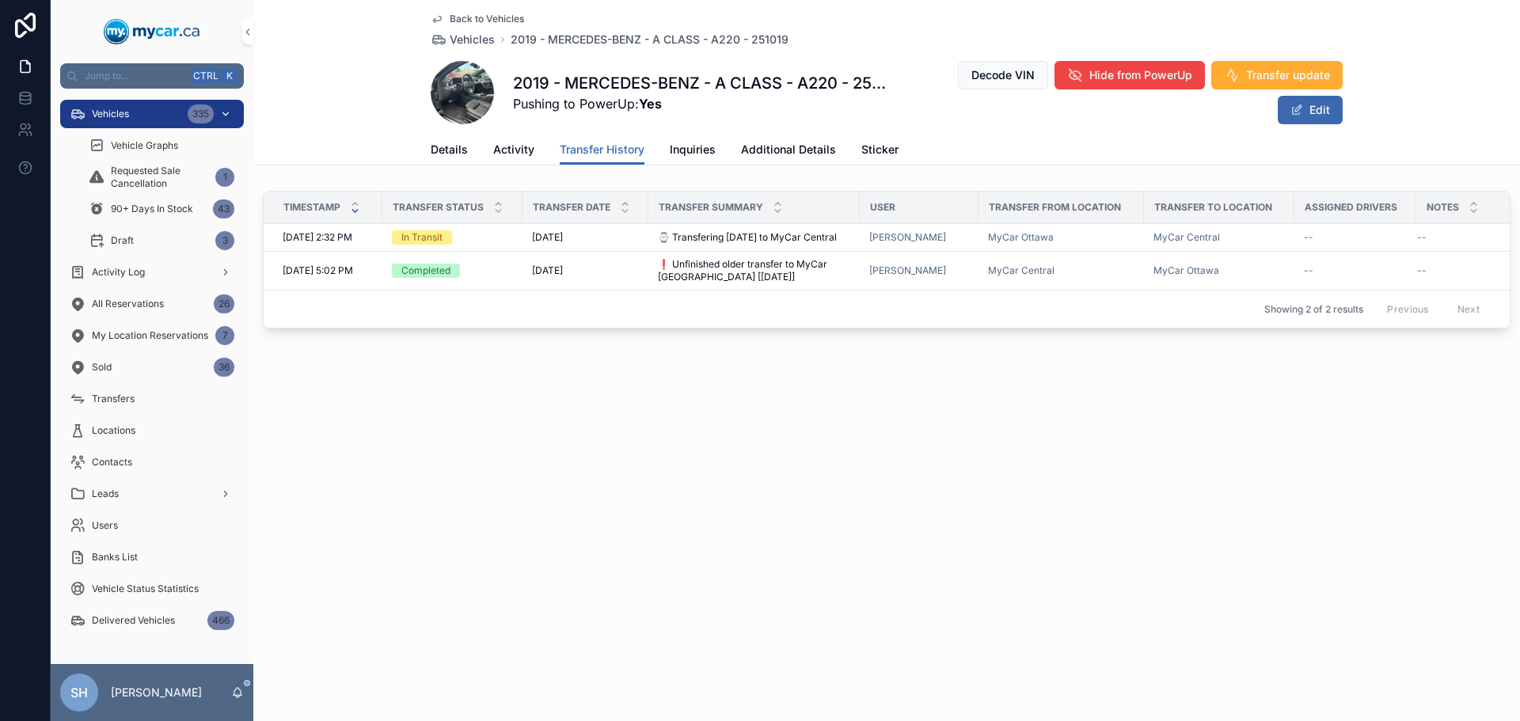
click at [122, 115] on span "Vehicles" at bounding box center [110, 114] width 37 height 13
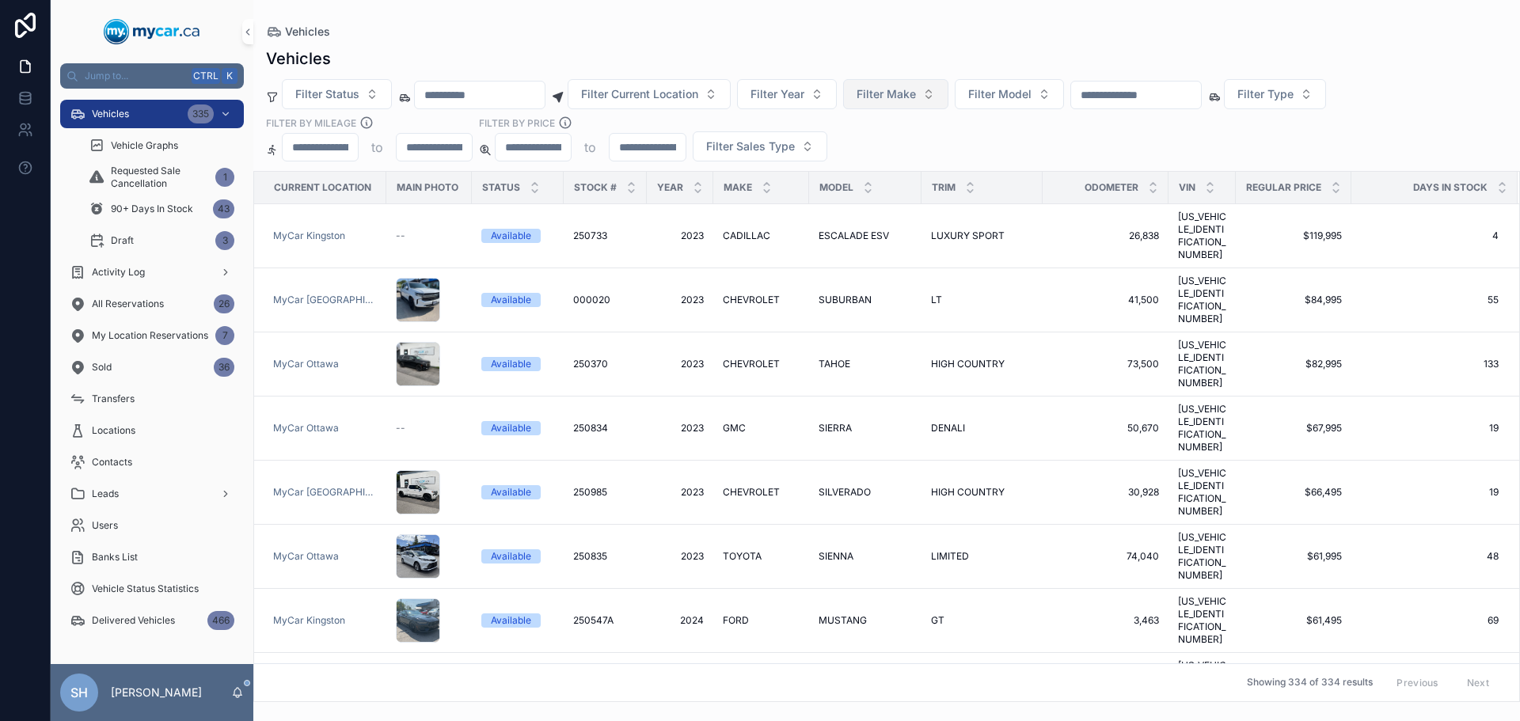
click at [916, 96] on span "Filter Make" at bounding box center [886, 94] width 59 height 16
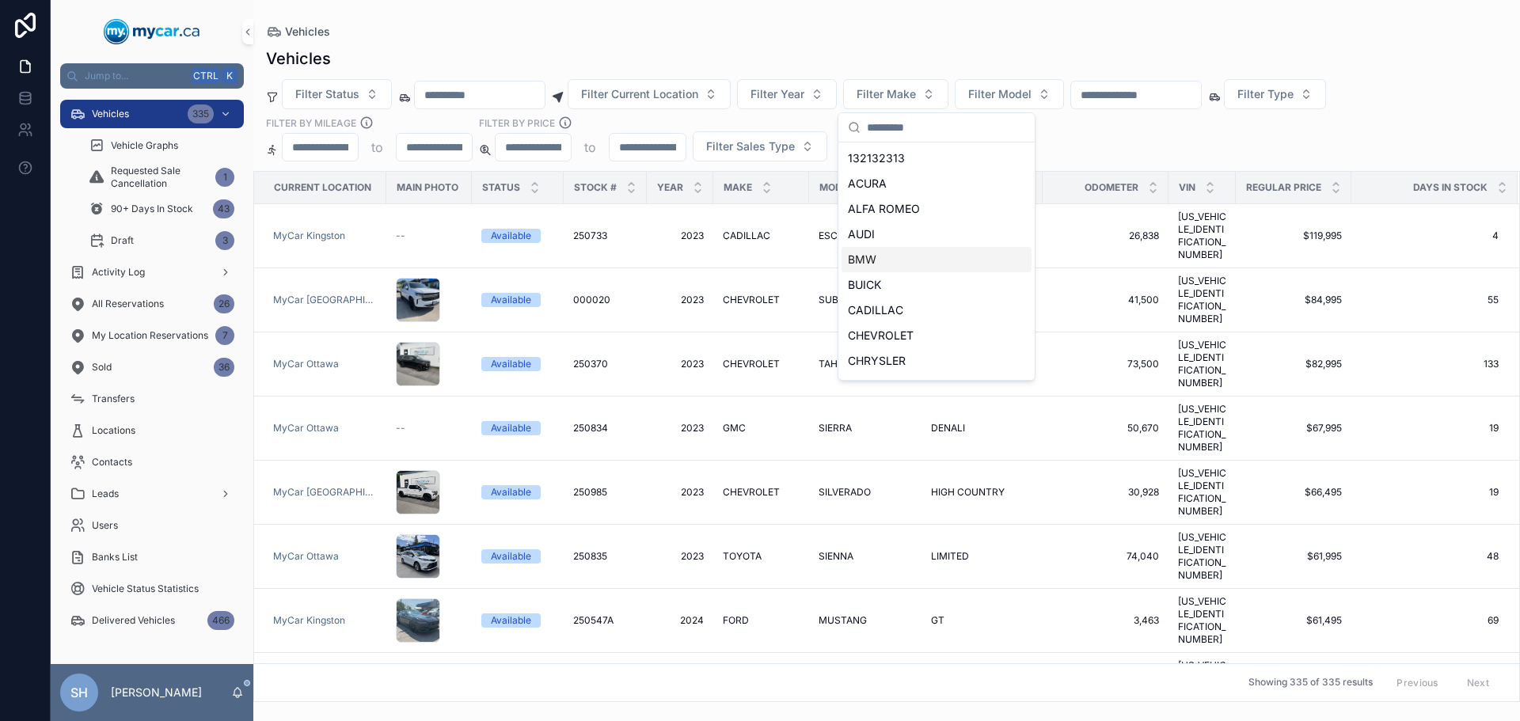
click at [882, 260] on div "BMW" at bounding box center [937, 259] width 190 height 25
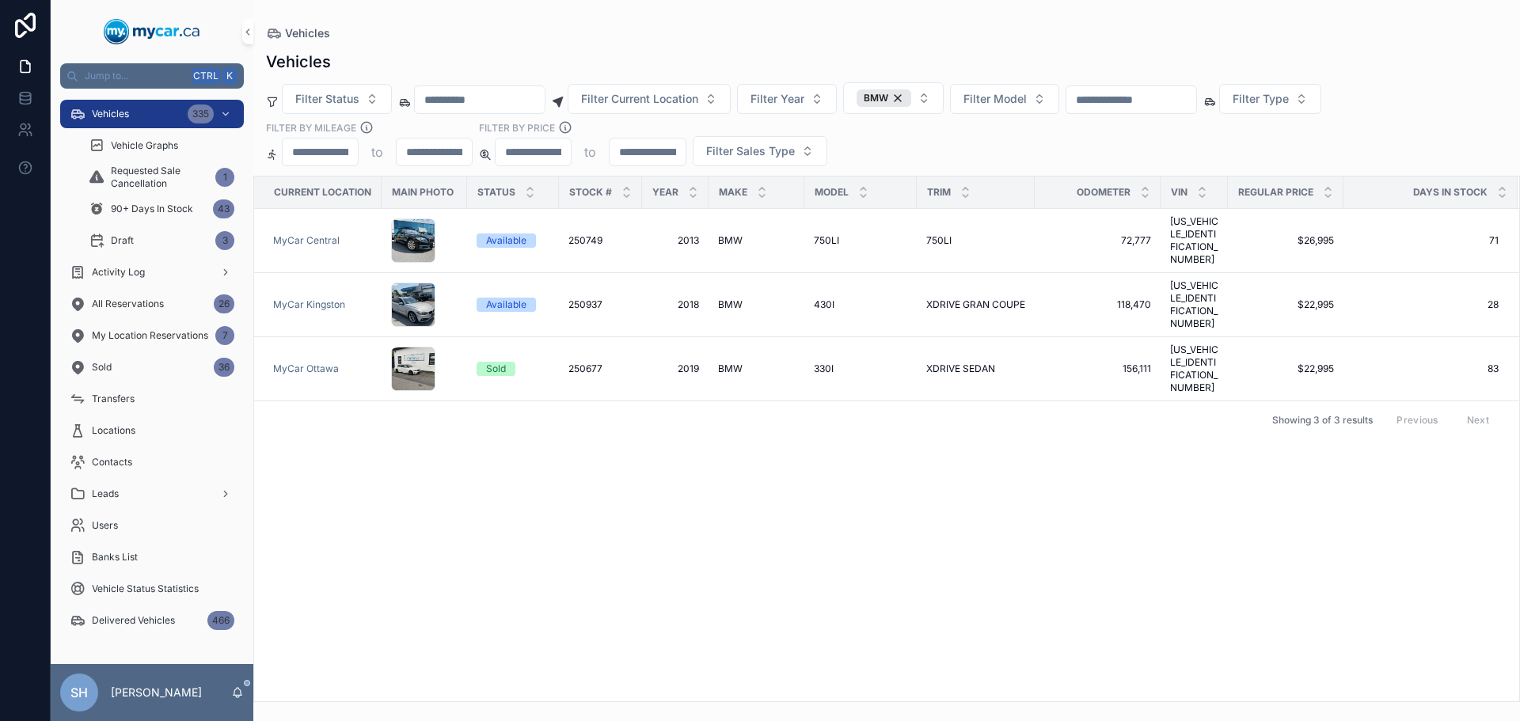
click at [819, 21] on div "Vehicles Vehicles Filter Status Filter Current Location Filter Year BMW Filter …" at bounding box center [886, 351] width 1267 height 702
click at [735, 298] on span "BMW" at bounding box center [730, 304] width 25 height 13
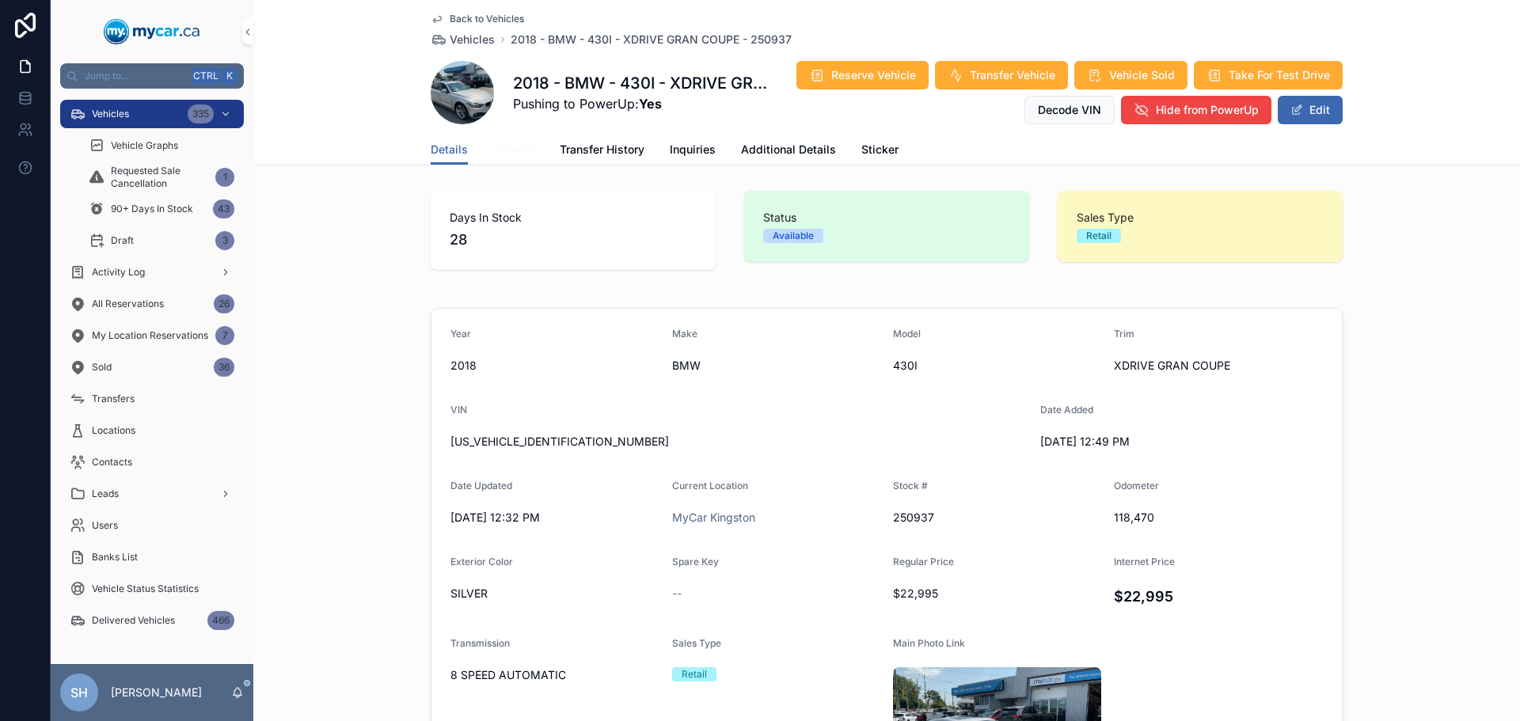
click at [507, 149] on span "Activity" at bounding box center [513, 150] width 41 height 16
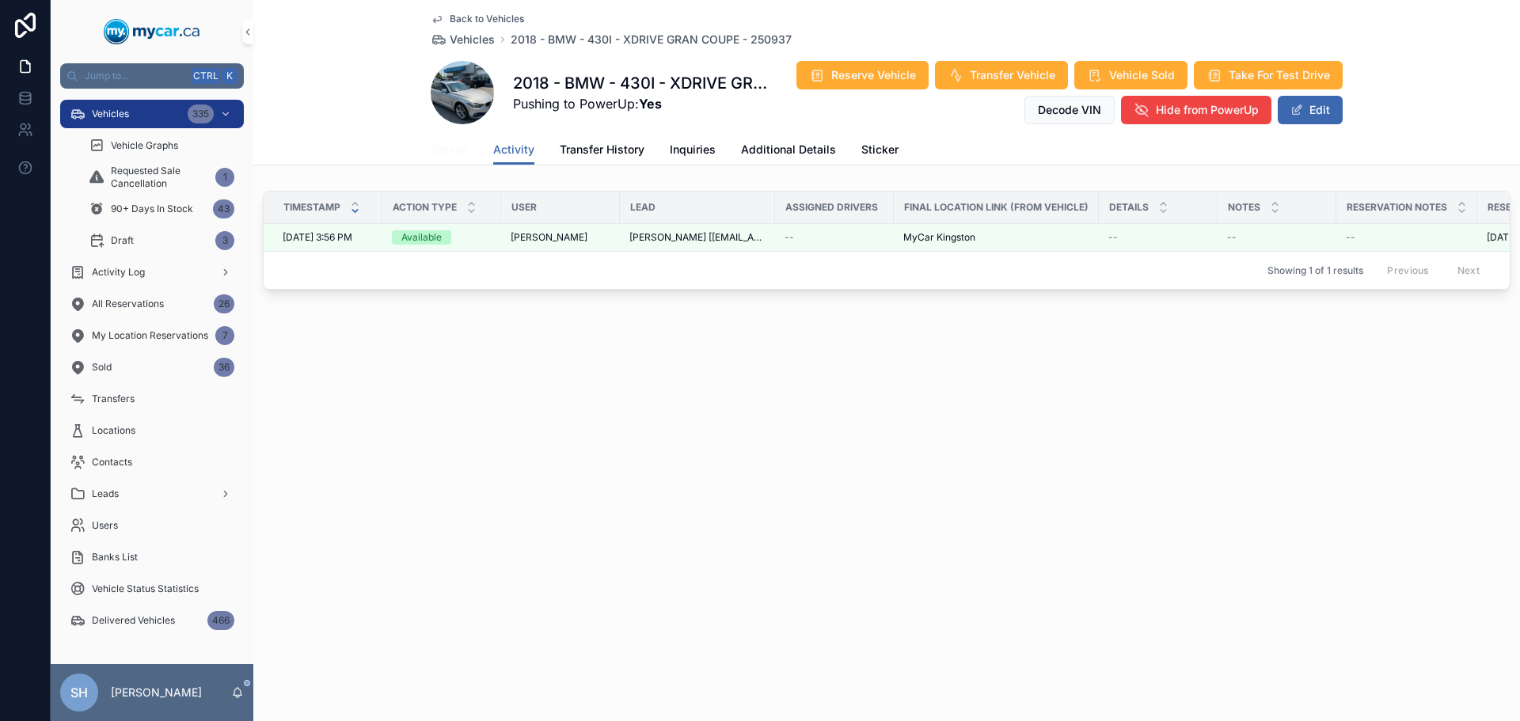
click at [457, 151] on span "Details" at bounding box center [449, 150] width 37 height 16
